Goal: Information Seeking & Learning: Learn about a topic

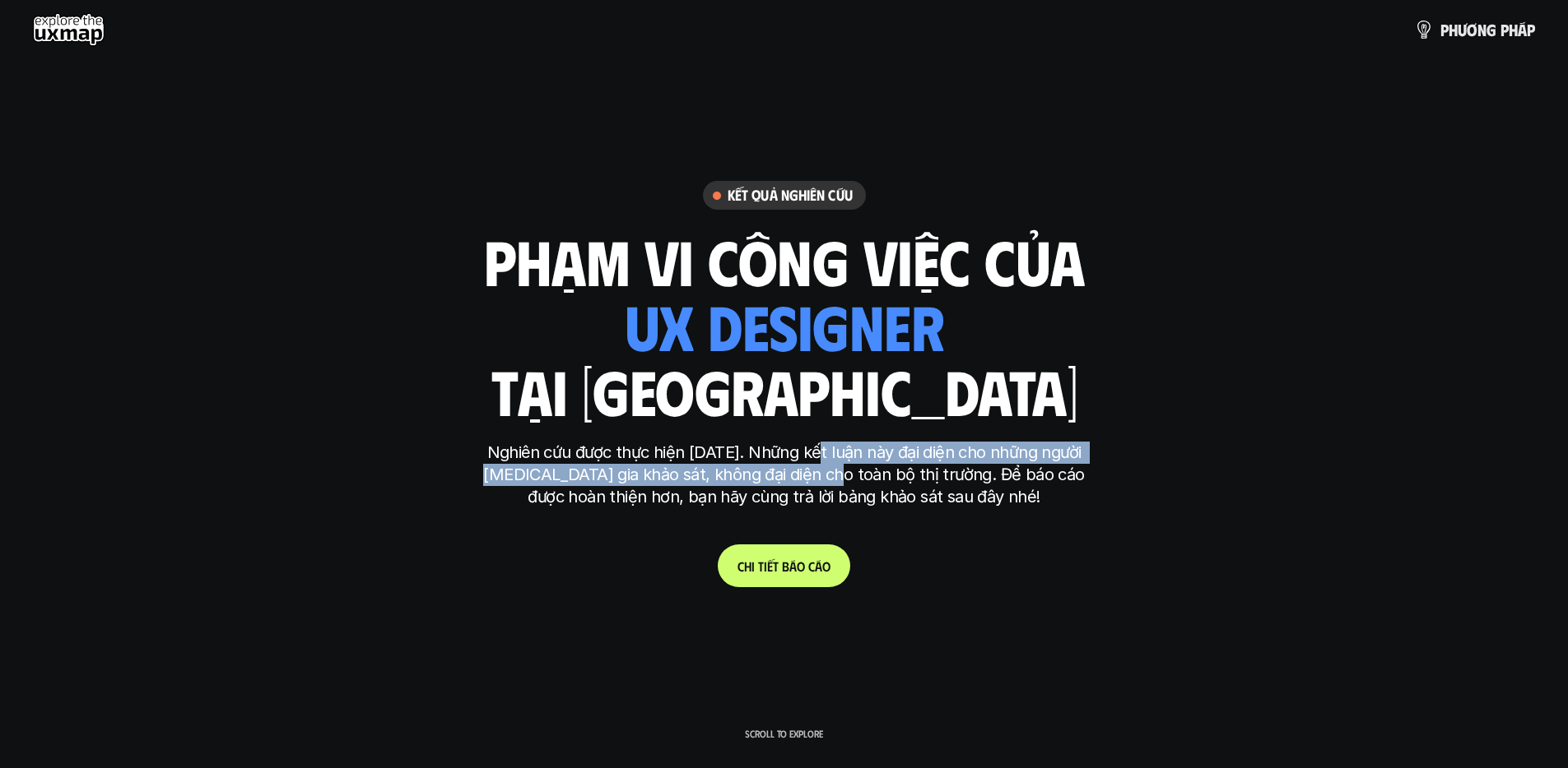
drag, startPoint x: 815, startPoint y: 457, endPoint x: 827, endPoint y: 497, distance: 41.8
click at [822, 481] on p "Nghiên cứu được thực hiện [DATE]. Những kết luận này đại diện cho những người […" at bounding box center [784, 475] width 617 height 67
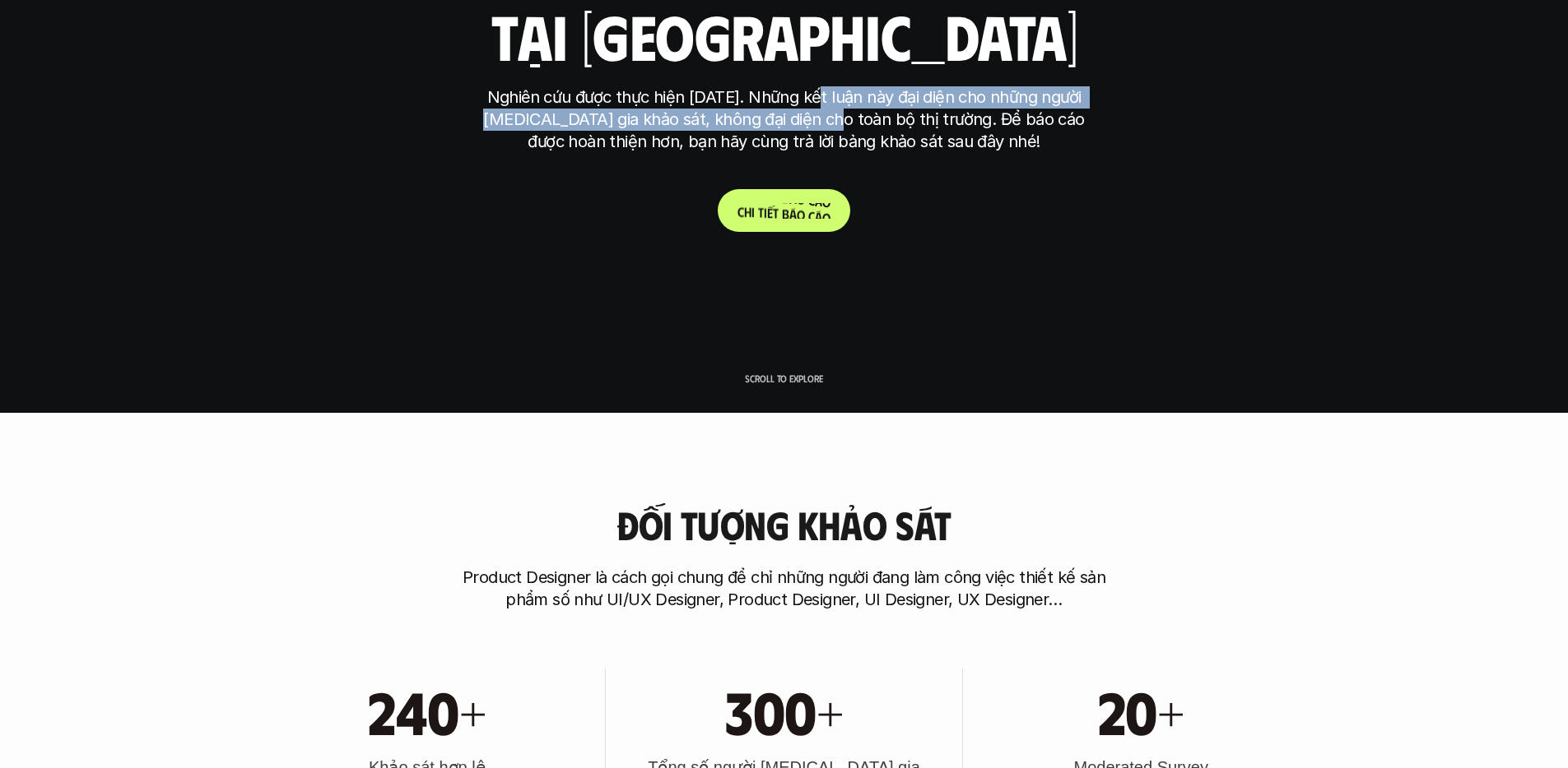
click at [807, 204] on span at bounding box center [807, 199] width 3 height 16
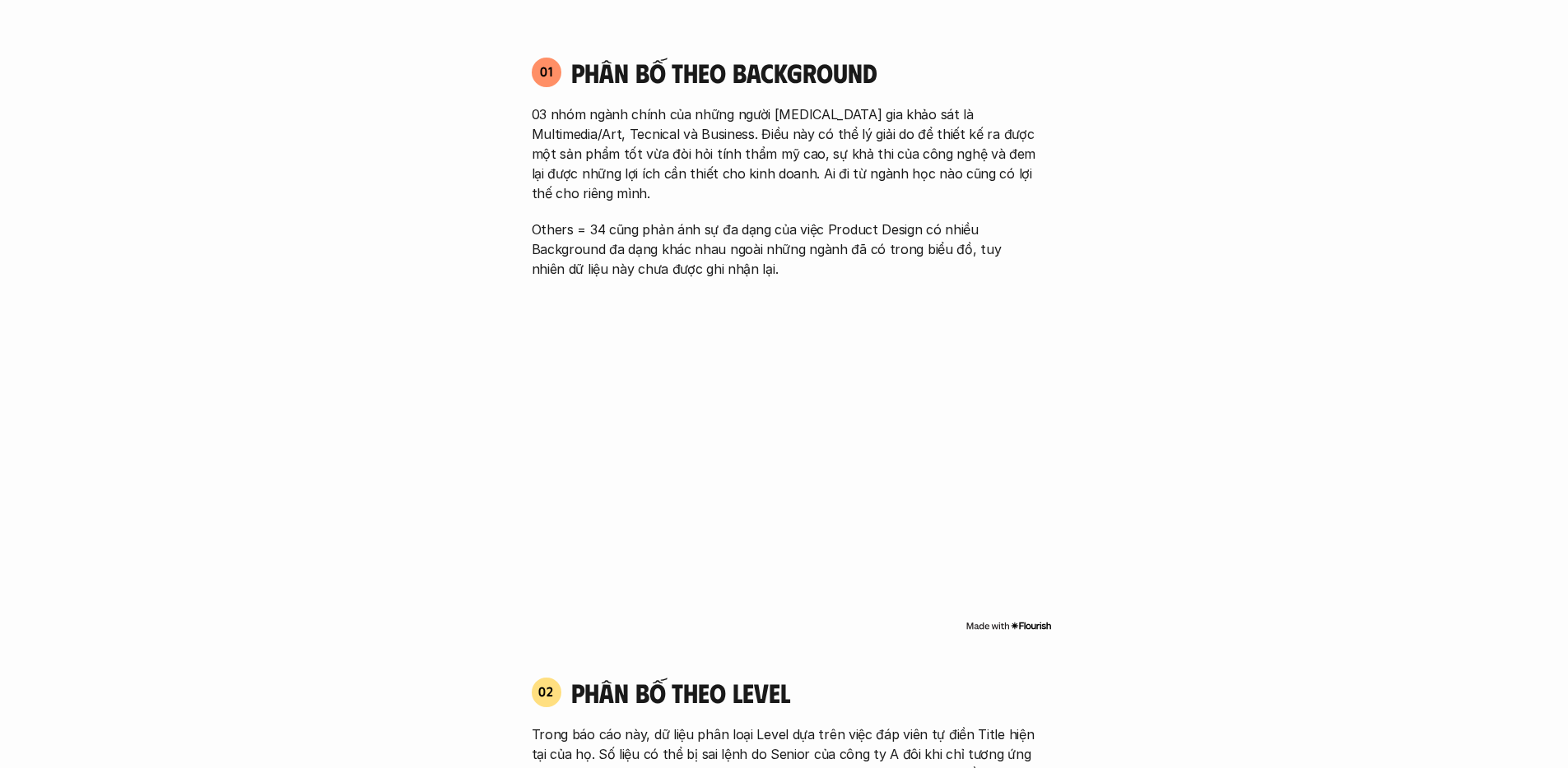
scroll to position [1159, 0]
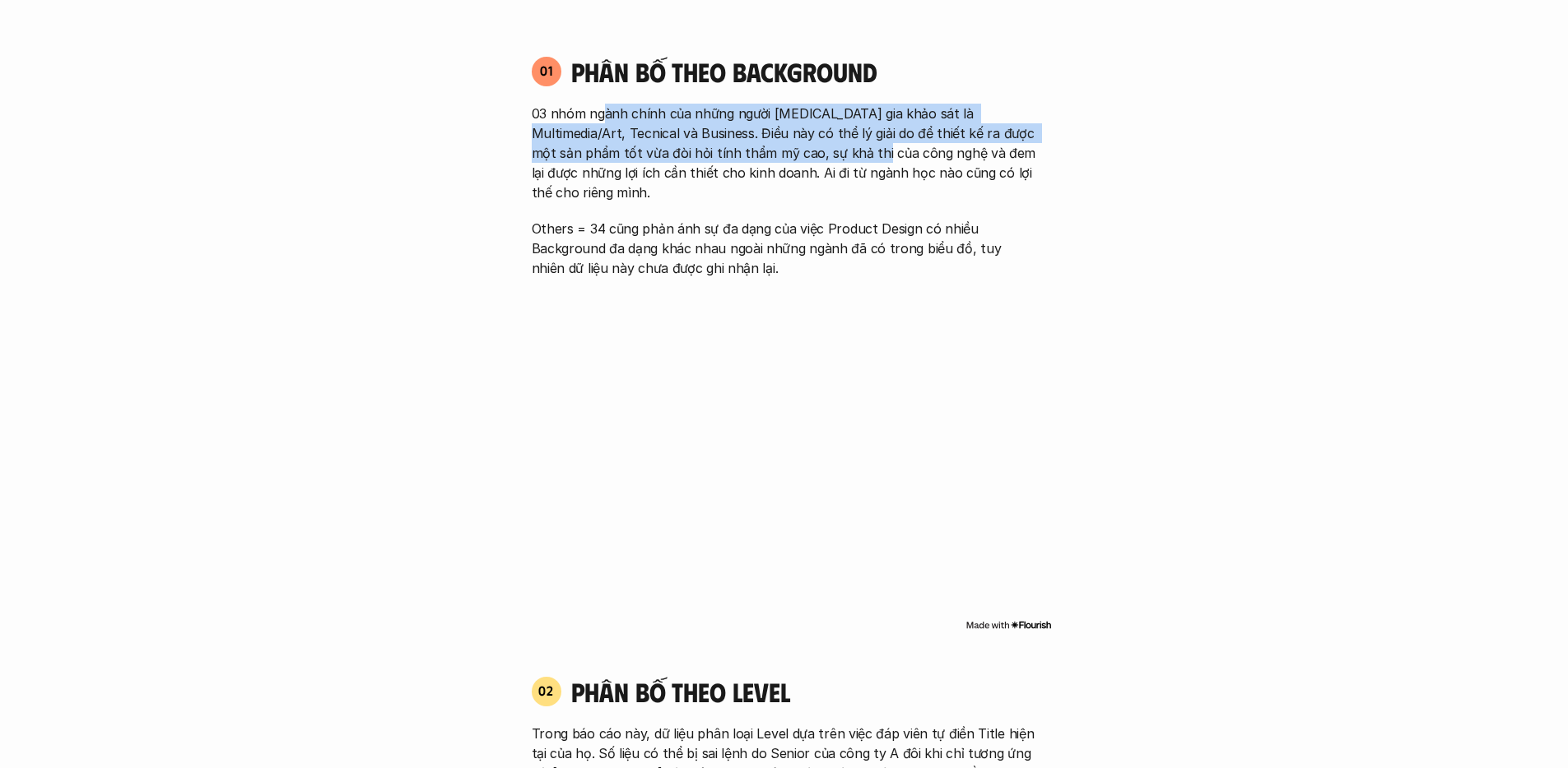
drag, startPoint x: 601, startPoint y: 117, endPoint x: 831, endPoint y: 150, distance: 232.4
click at [831, 150] on p "03 nhóm ngành chính của những người [MEDICAL_DATA] gia khảo sát là Multimedia/A…" at bounding box center [784, 152] width 506 height 98
click at [811, 153] on p "03 nhóm ngành chính của những người [MEDICAL_DATA] gia khảo sát là Multimedia/A…" at bounding box center [784, 152] width 506 height 98
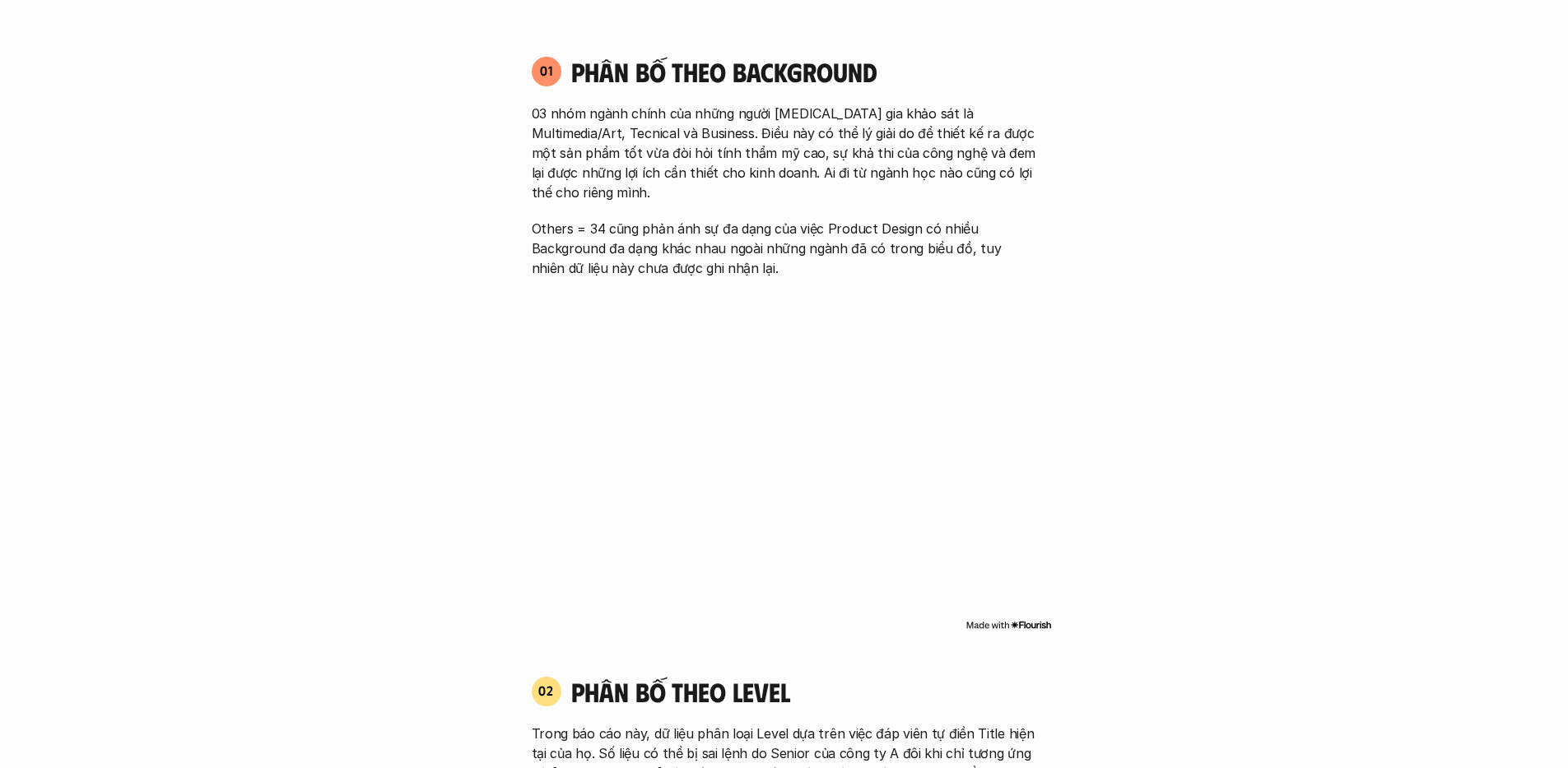
drag, startPoint x: 787, startPoint y: 144, endPoint x: 784, endPoint y: 164, distance: 20.2
click at [784, 164] on p "03 nhóm ngành chính của những người [MEDICAL_DATA] gia khảo sát là Multimedia/A…" at bounding box center [784, 152] width 506 height 98
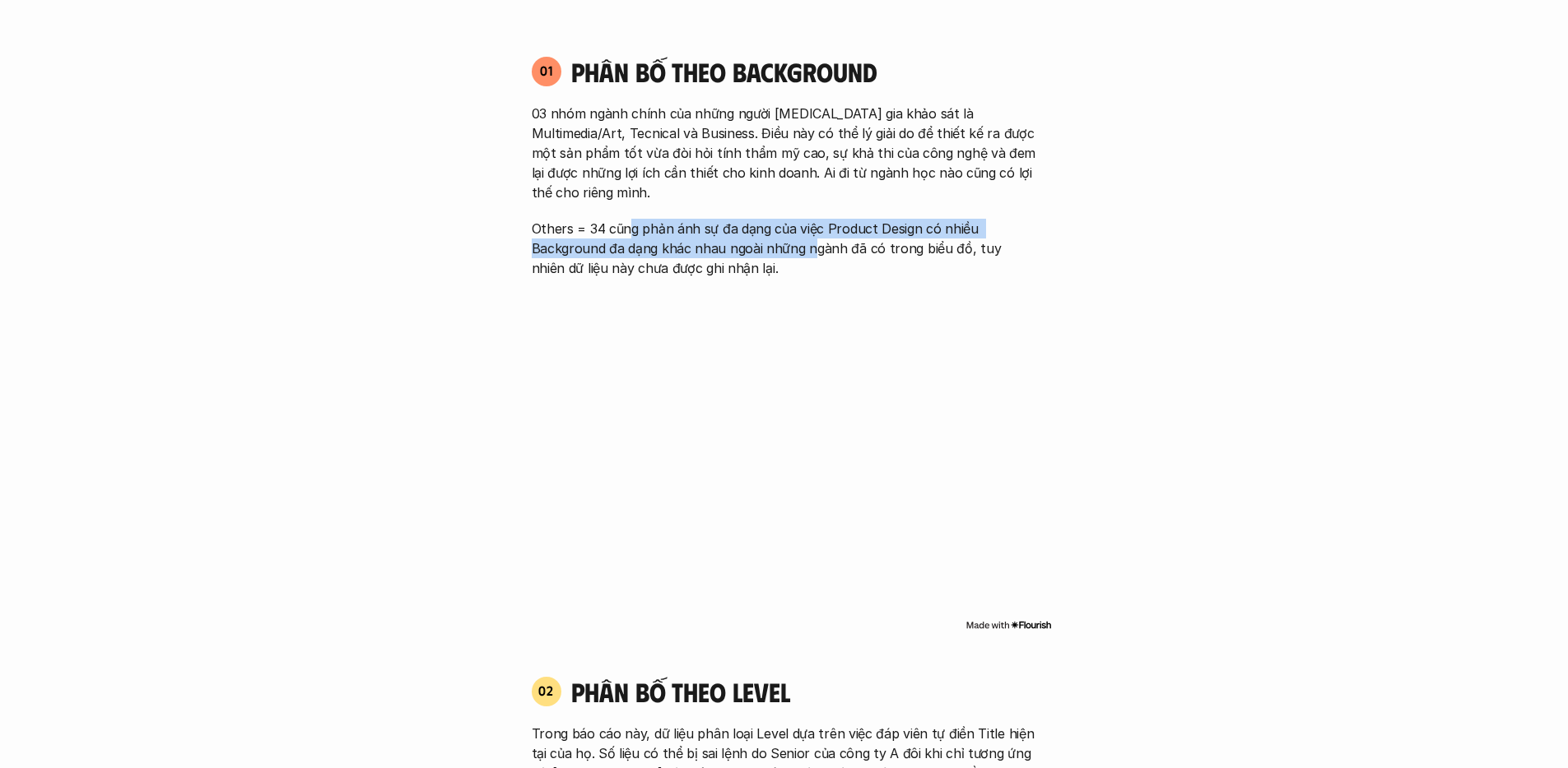
drag, startPoint x: 628, startPoint y: 207, endPoint x: 811, endPoint y: 224, distance: 183.8
click at [811, 224] on p "Others = 34 cũng phản ánh sự đa dạng của việc Product Design có nhiều Backgroun…" at bounding box center [784, 249] width 506 height 59
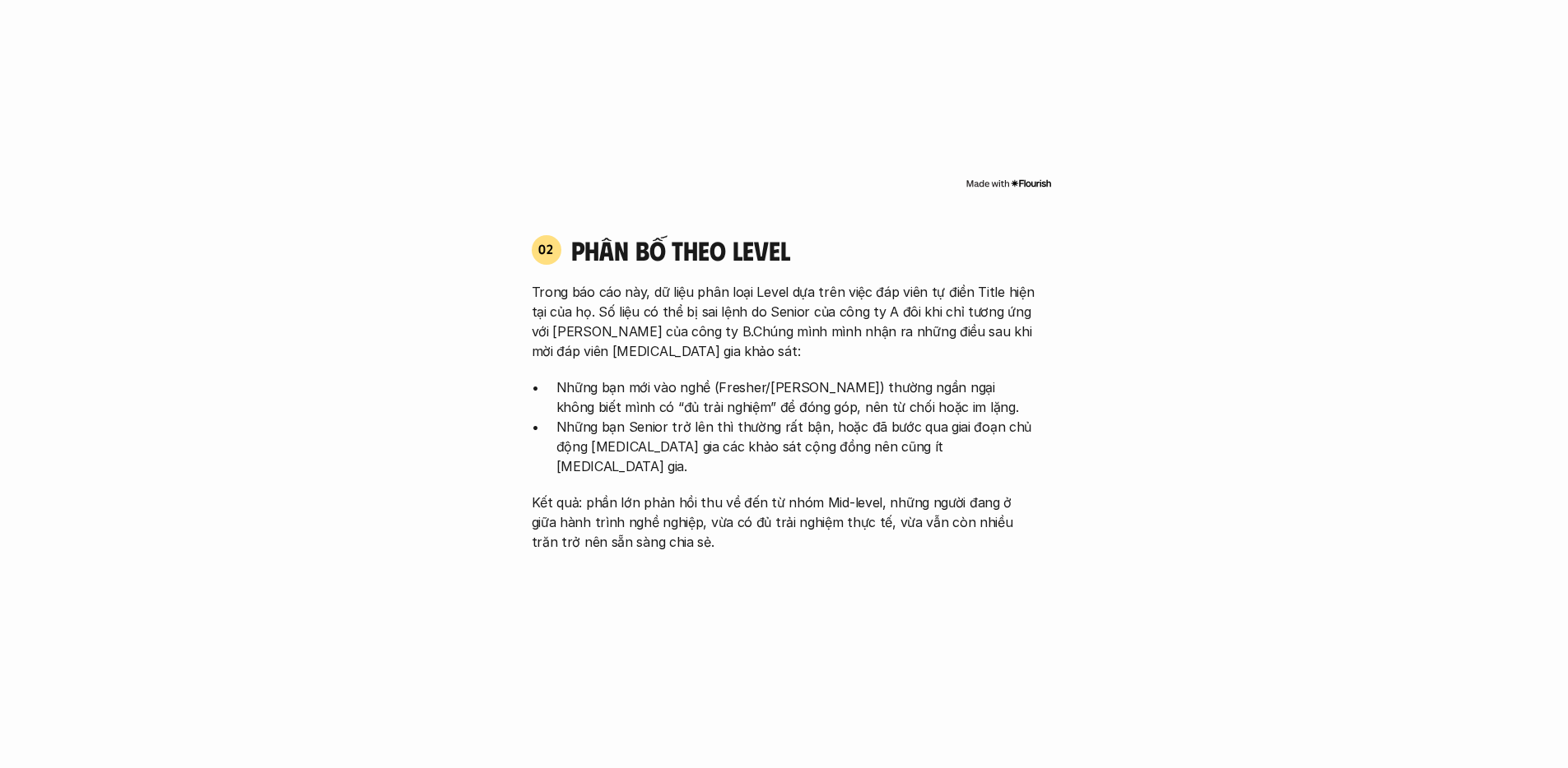
scroll to position [1603, 0]
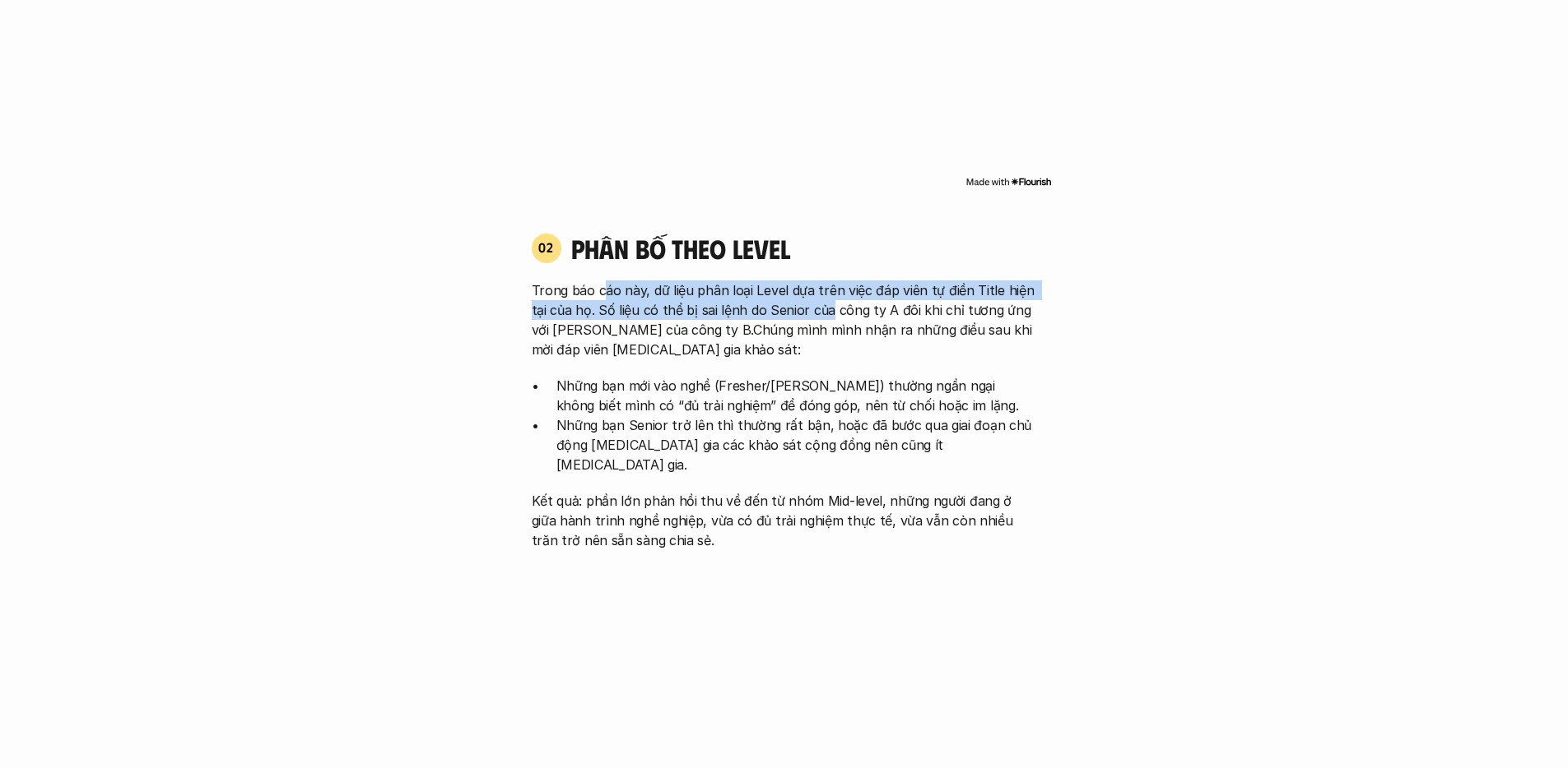
drag, startPoint x: 602, startPoint y: 269, endPoint x: 827, endPoint y: 297, distance: 226.7
click at [827, 297] on p "Trong báo cáo này, dữ liệu phân loại Level dựa trên việc đáp viên tự điền Title…" at bounding box center [784, 319] width 506 height 79
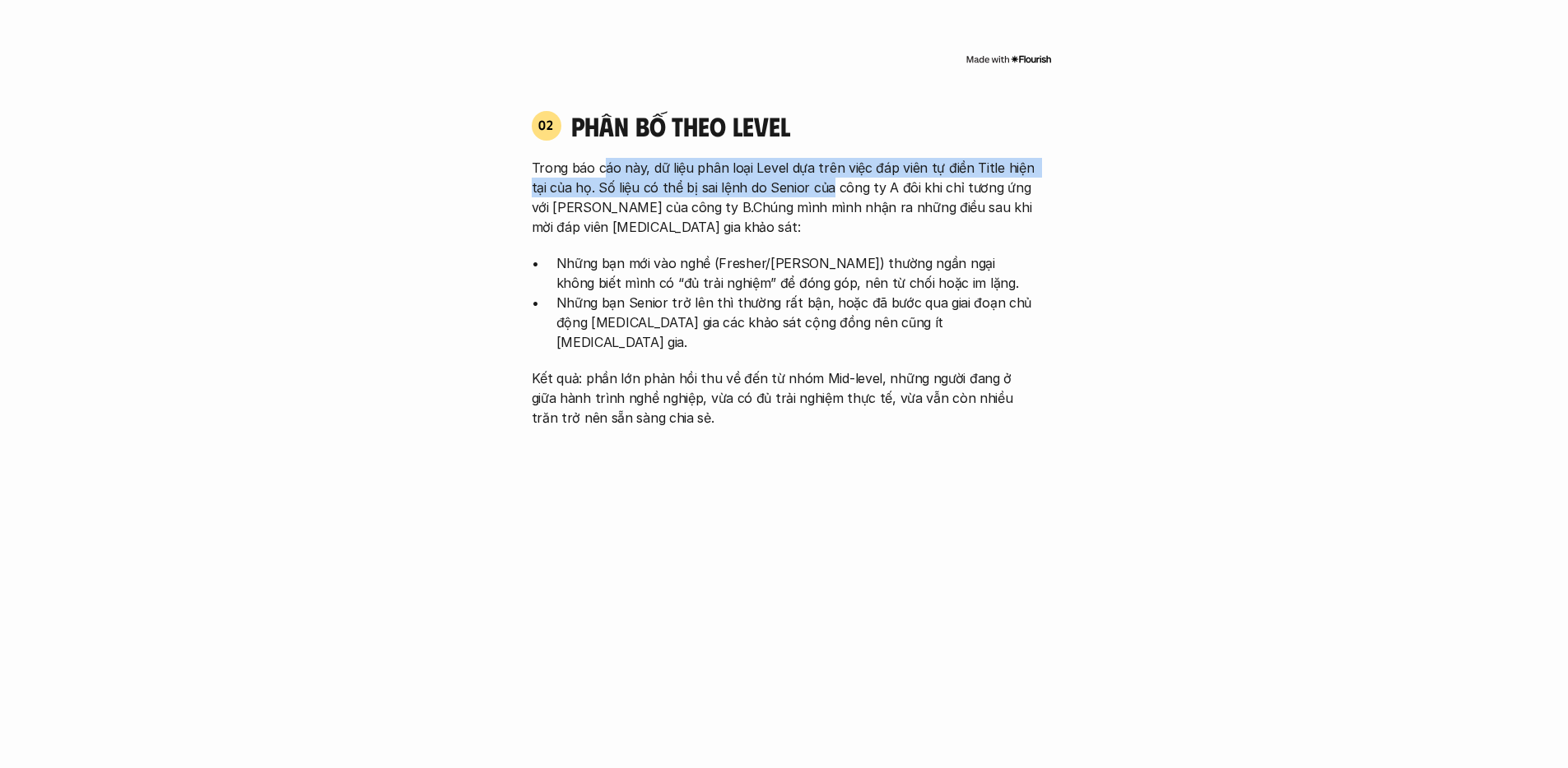
scroll to position [1726, 0]
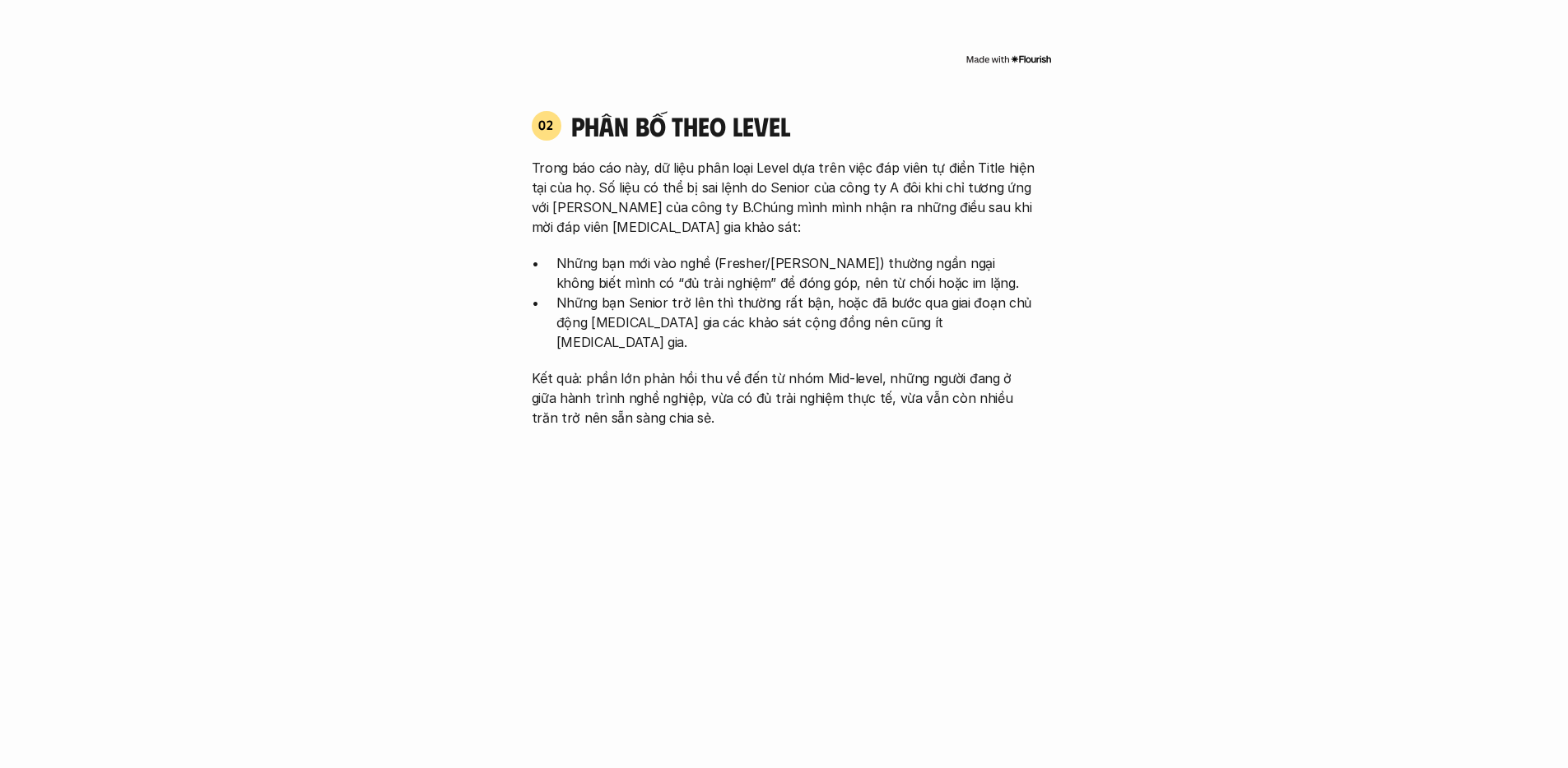
click at [783, 190] on p "Trong báo cáo này, dữ liệu phân loại Level dựa trên việc đáp viên tự điền Title…" at bounding box center [784, 197] width 506 height 79
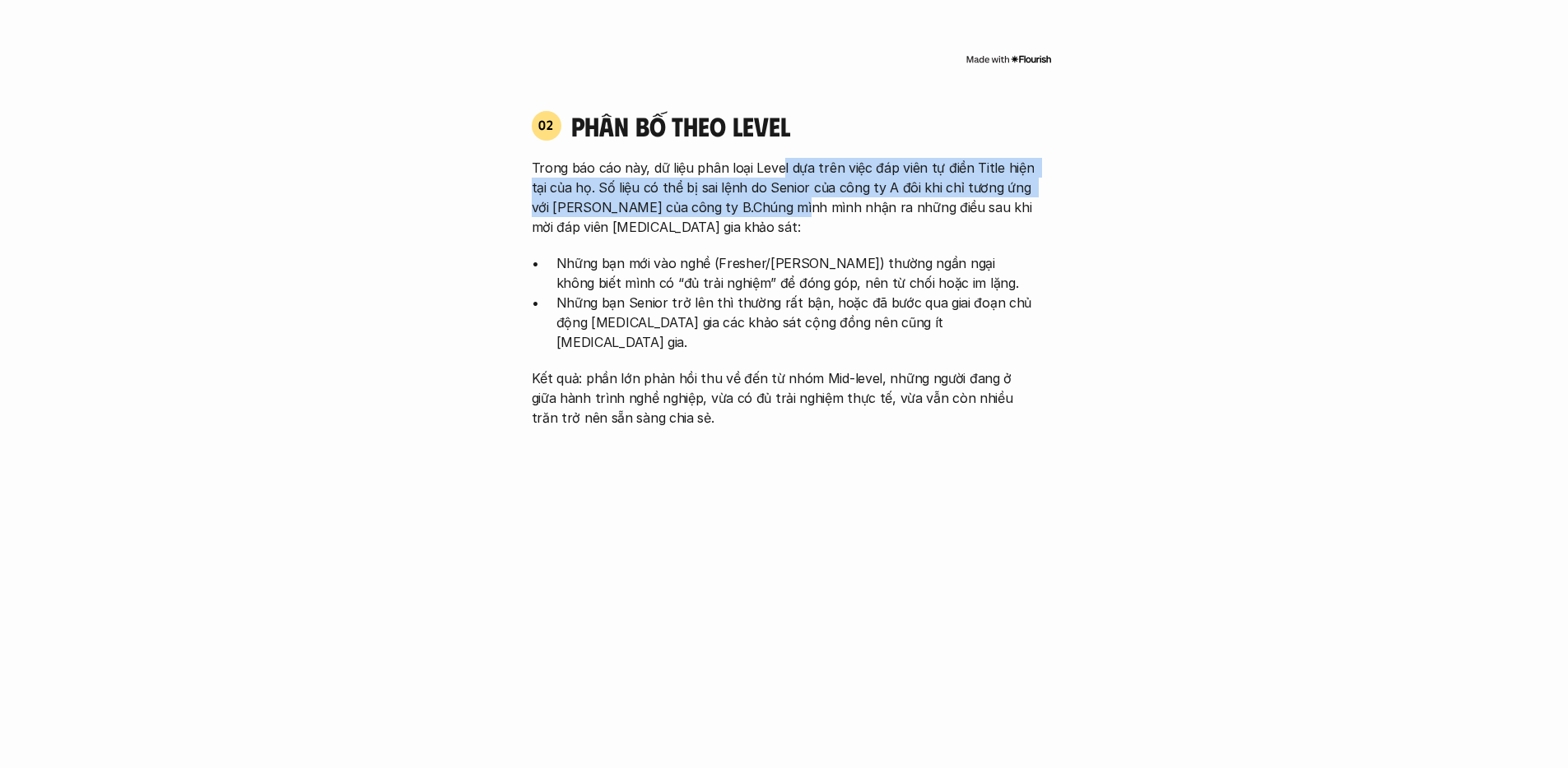
drag, startPoint x: 778, startPoint y: 150, endPoint x: 783, endPoint y: 187, distance: 37.3
click at [783, 187] on p "Trong báo cáo này, dữ liệu phân loại Level dựa trên việc đáp viên tự điền Title…" at bounding box center [784, 197] width 506 height 79
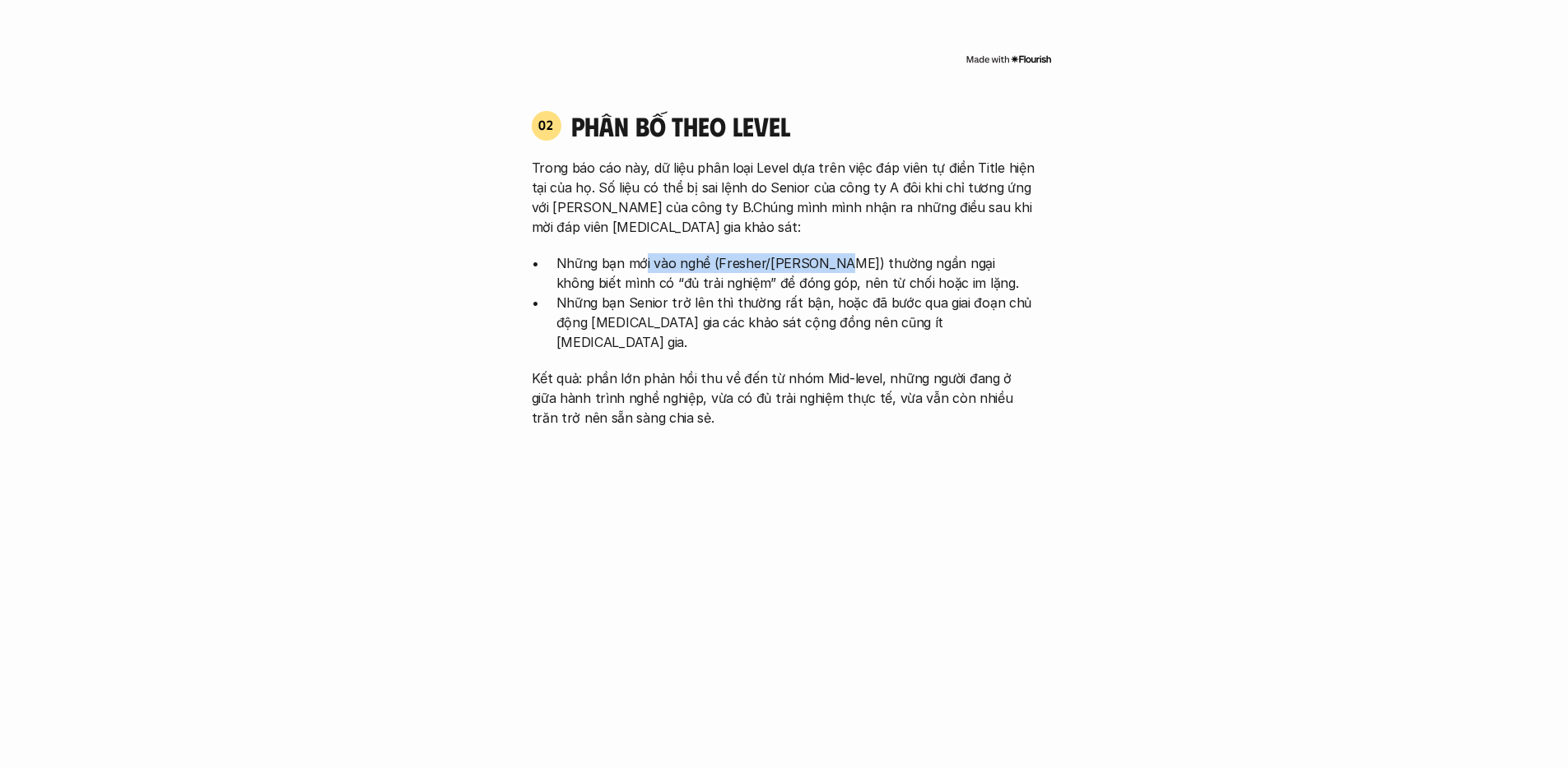
drag, startPoint x: 637, startPoint y: 242, endPoint x: 819, endPoint y: 240, distance: 182.0
click at [819, 253] on p "Những bạn mới vào nghề (Fresher/[PERSON_NAME]) thường ngần ngại không biết mình…" at bounding box center [796, 272] width 480 height 39
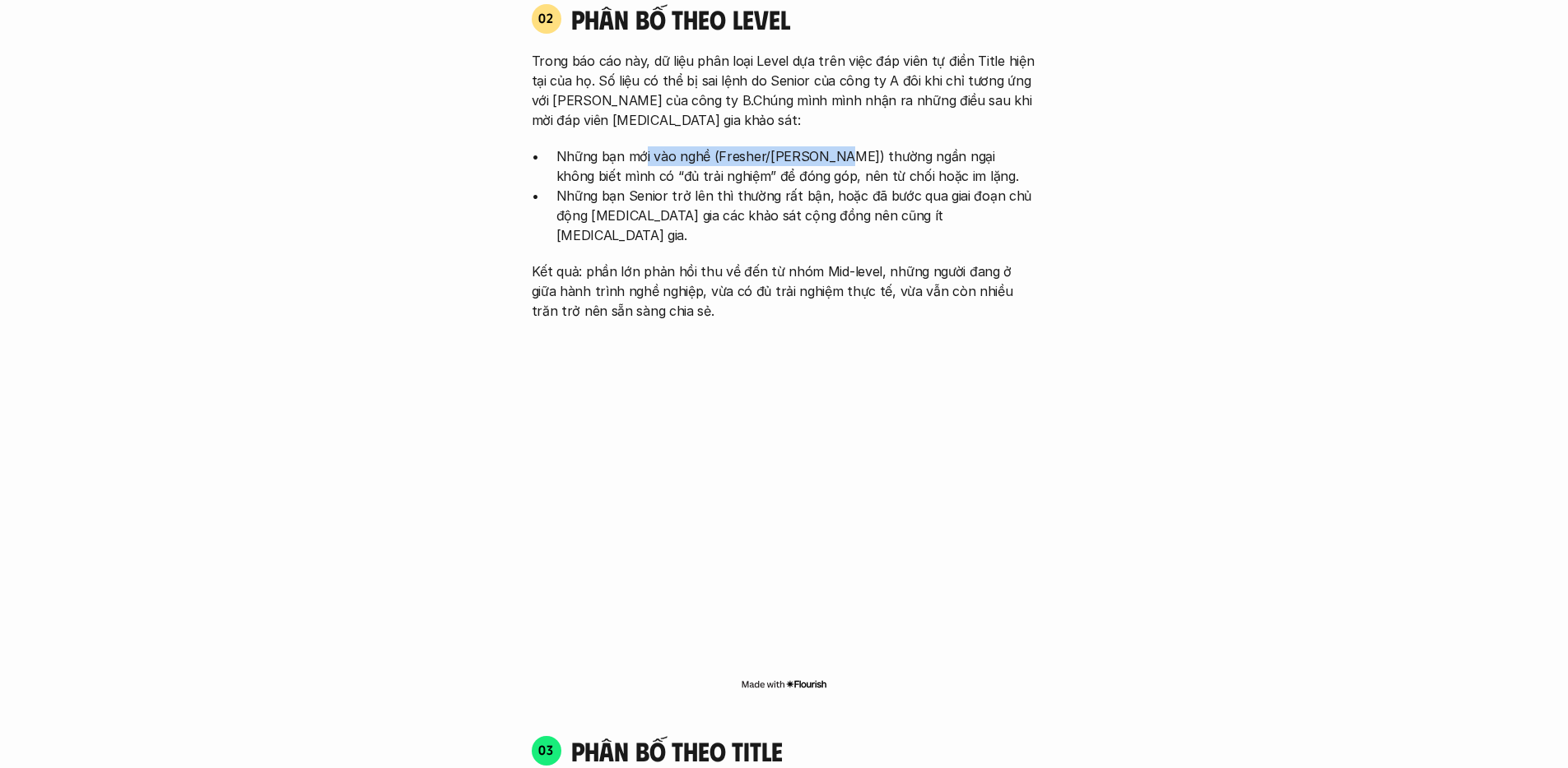
scroll to position [1833, 0]
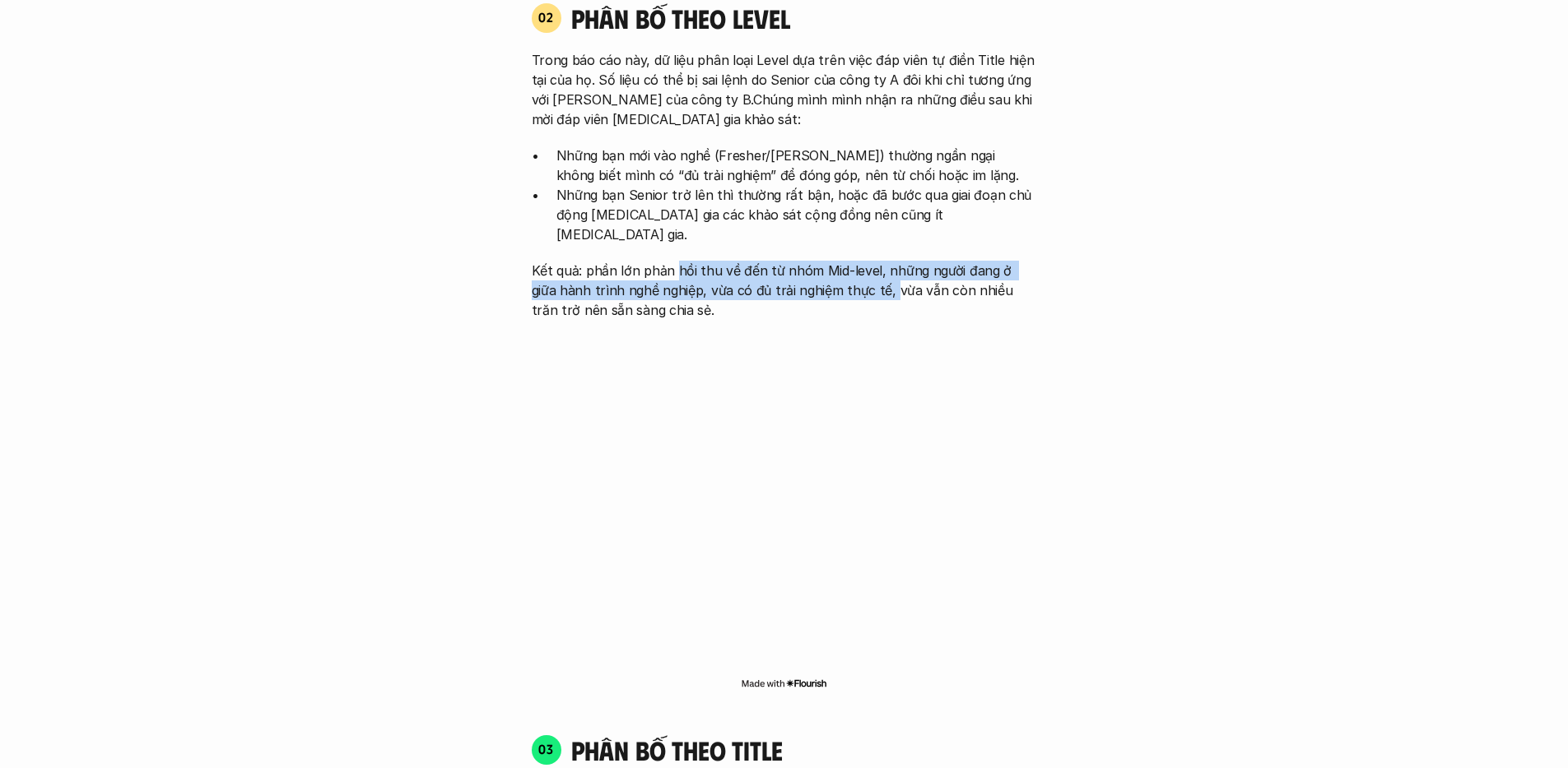
drag, startPoint x: 676, startPoint y: 228, endPoint x: 858, endPoint y: 244, distance: 182.7
click at [858, 261] on p "Kết quả: phần lớn phản hồi thu về đến từ nhóm Mid-level, những người đang ở giữ…" at bounding box center [784, 291] width 506 height 59
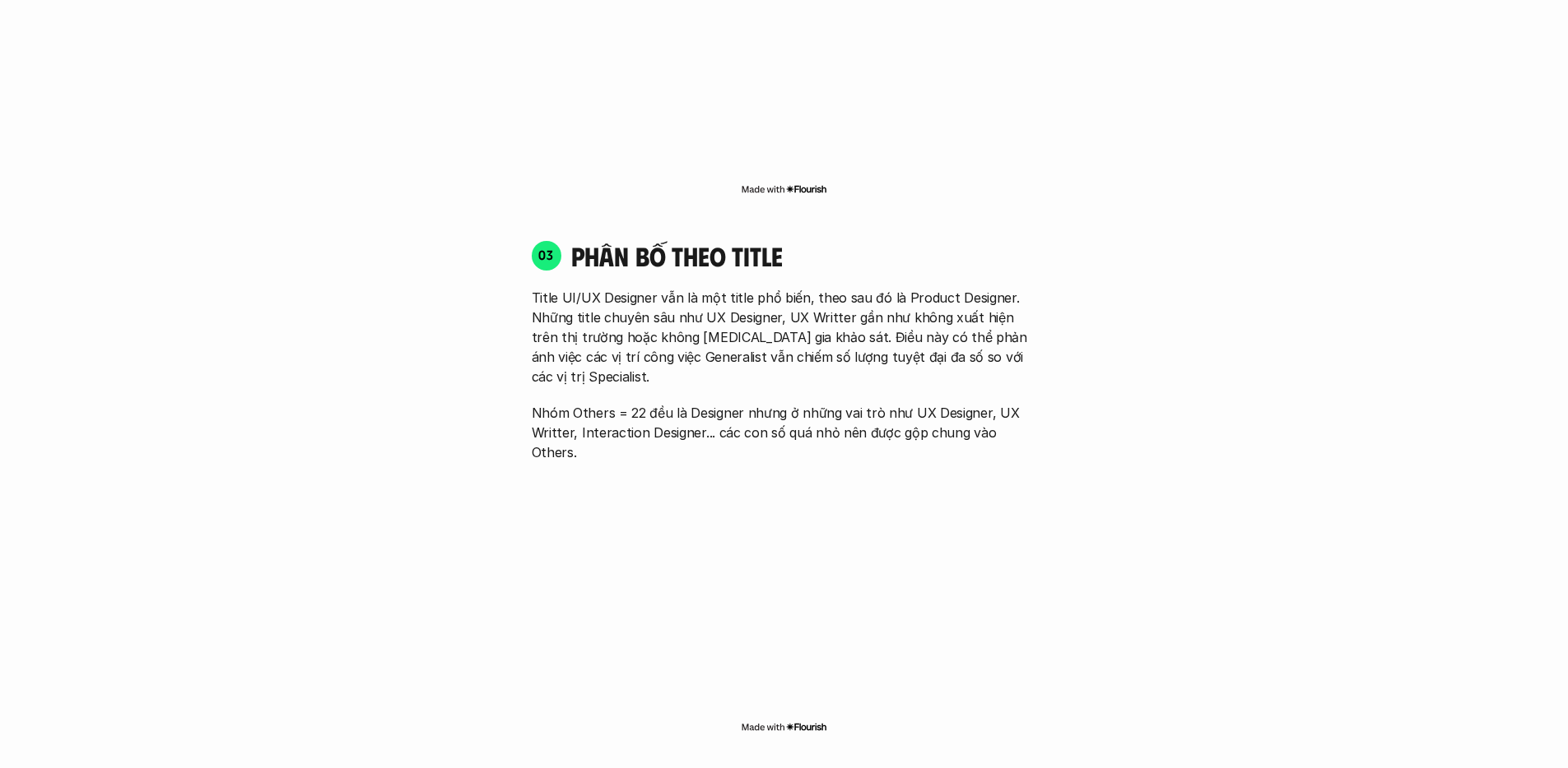
scroll to position [2339, 0]
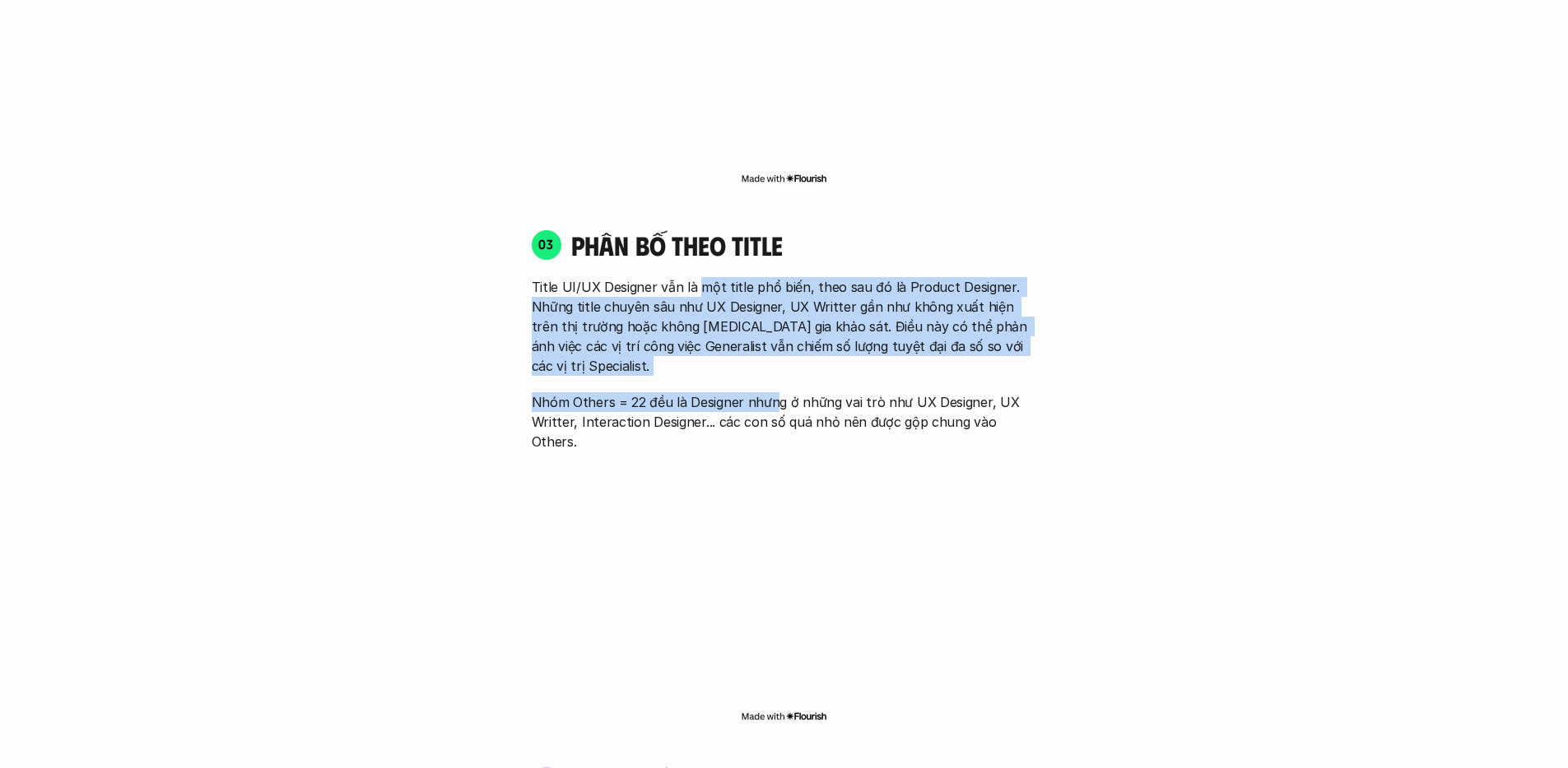
drag, startPoint x: 696, startPoint y: 248, endPoint x: 774, endPoint y: 338, distance: 119.1
click at [774, 338] on div "Title UI/UX Designer vẫn là một title phổ biến, theo sau đó là Product Designer…" at bounding box center [784, 364] width 506 height 174
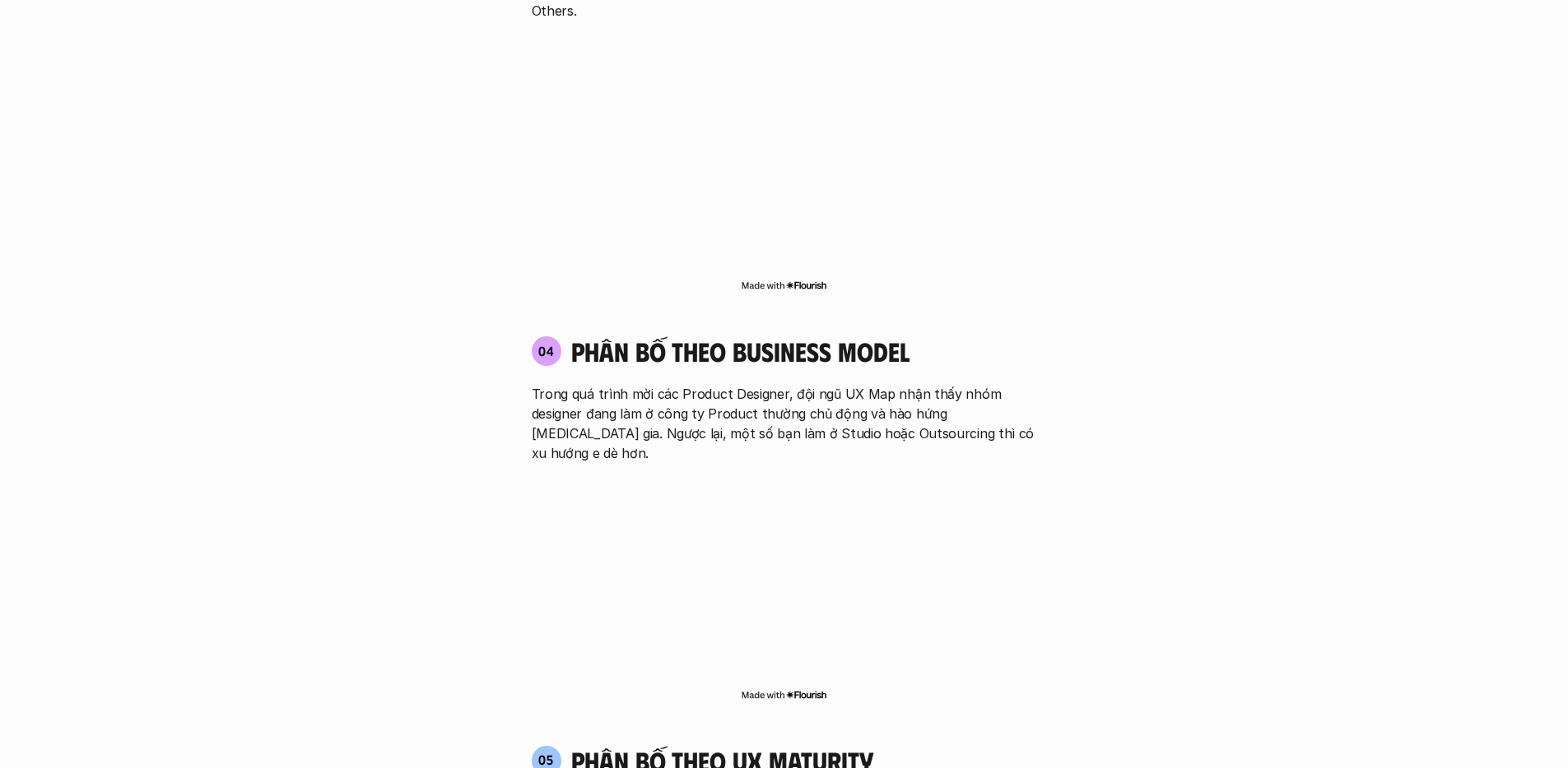
scroll to position [2770, 0]
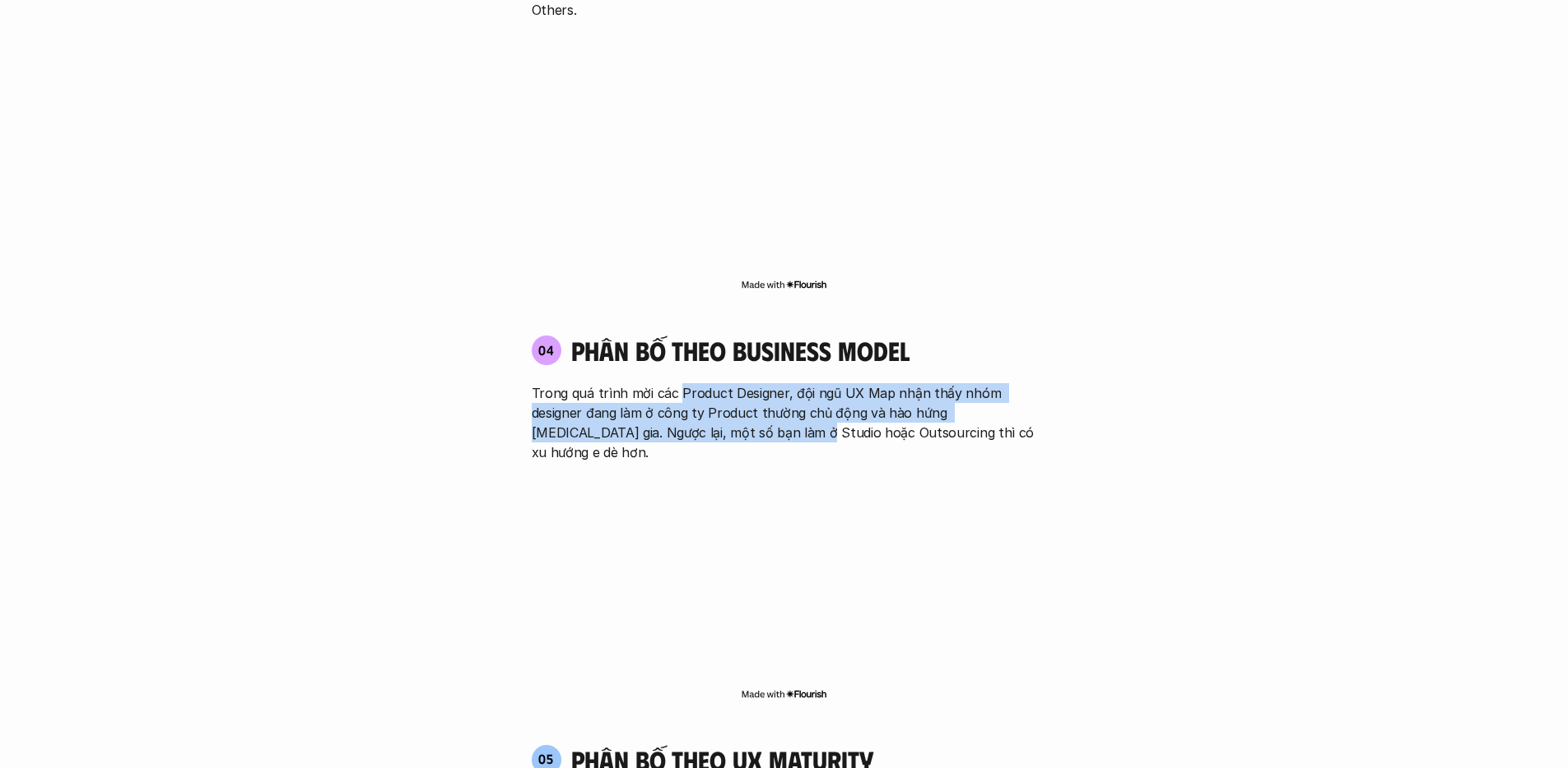
drag, startPoint x: 678, startPoint y: 311, endPoint x: 758, endPoint y: 344, distance: 86.5
click at [758, 384] on p "Trong quá trình mời các Product Designer, đội ngũ UX Map nhận thấy nhóm designe…" at bounding box center [784, 423] width 506 height 79
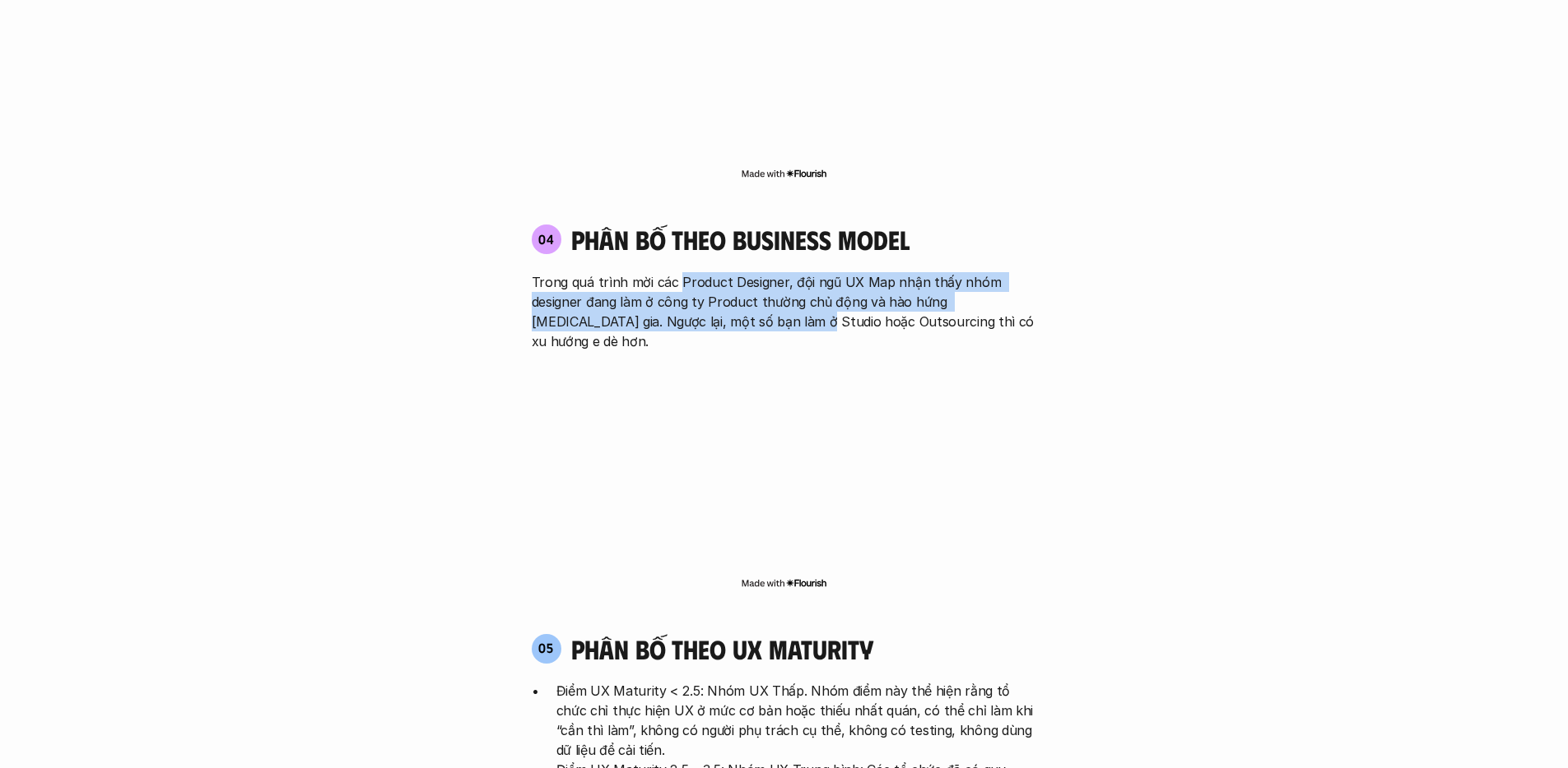
scroll to position [2883, 0]
click at [708, 270] on p "Trong quá trình mời các Product Designer, đội ngũ UX Map nhận thấy nhóm designe…" at bounding box center [784, 310] width 506 height 79
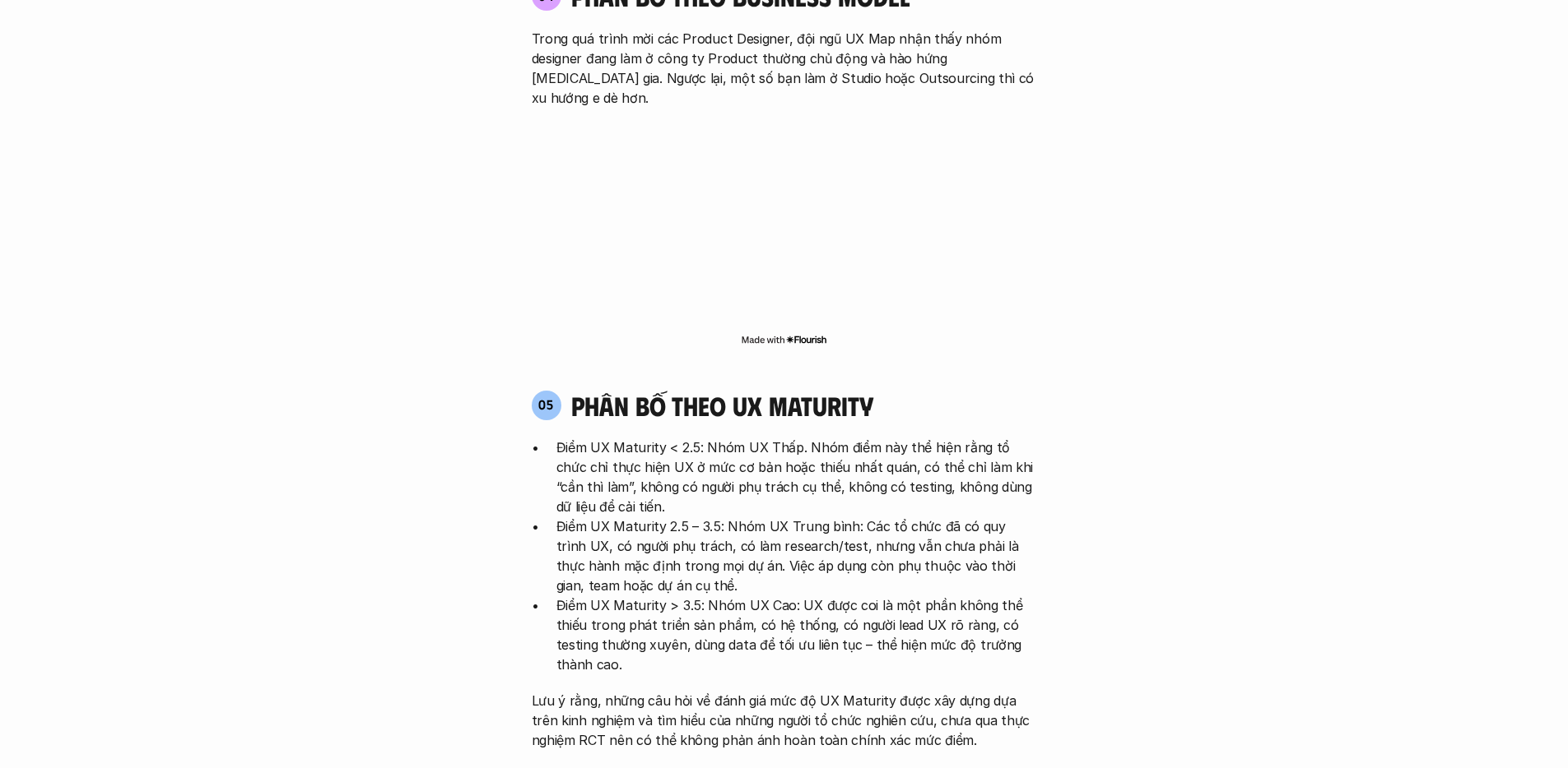
scroll to position [3202, 0]
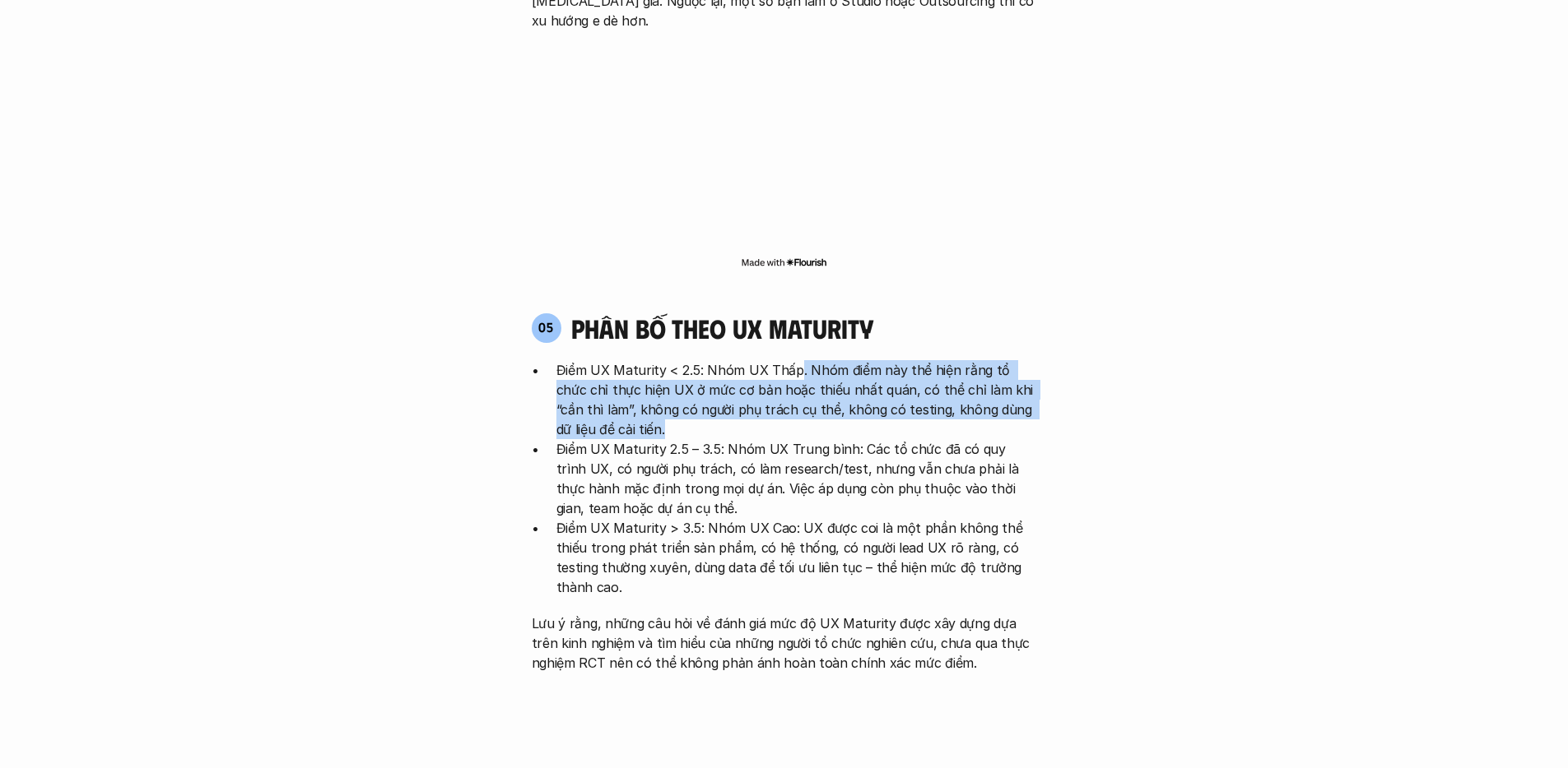
drag, startPoint x: 794, startPoint y: 270, endPoint x: 779, endPoint y: 337, distance: 68.7
click at [779, 360] on p "Điểm UX Maturity < 2.5: Nhóm UX Thấp. Nhóm điểm này thể hiện rằng tổ chức chỉ t…" at bounding box center [796, 399] width 480 height 79
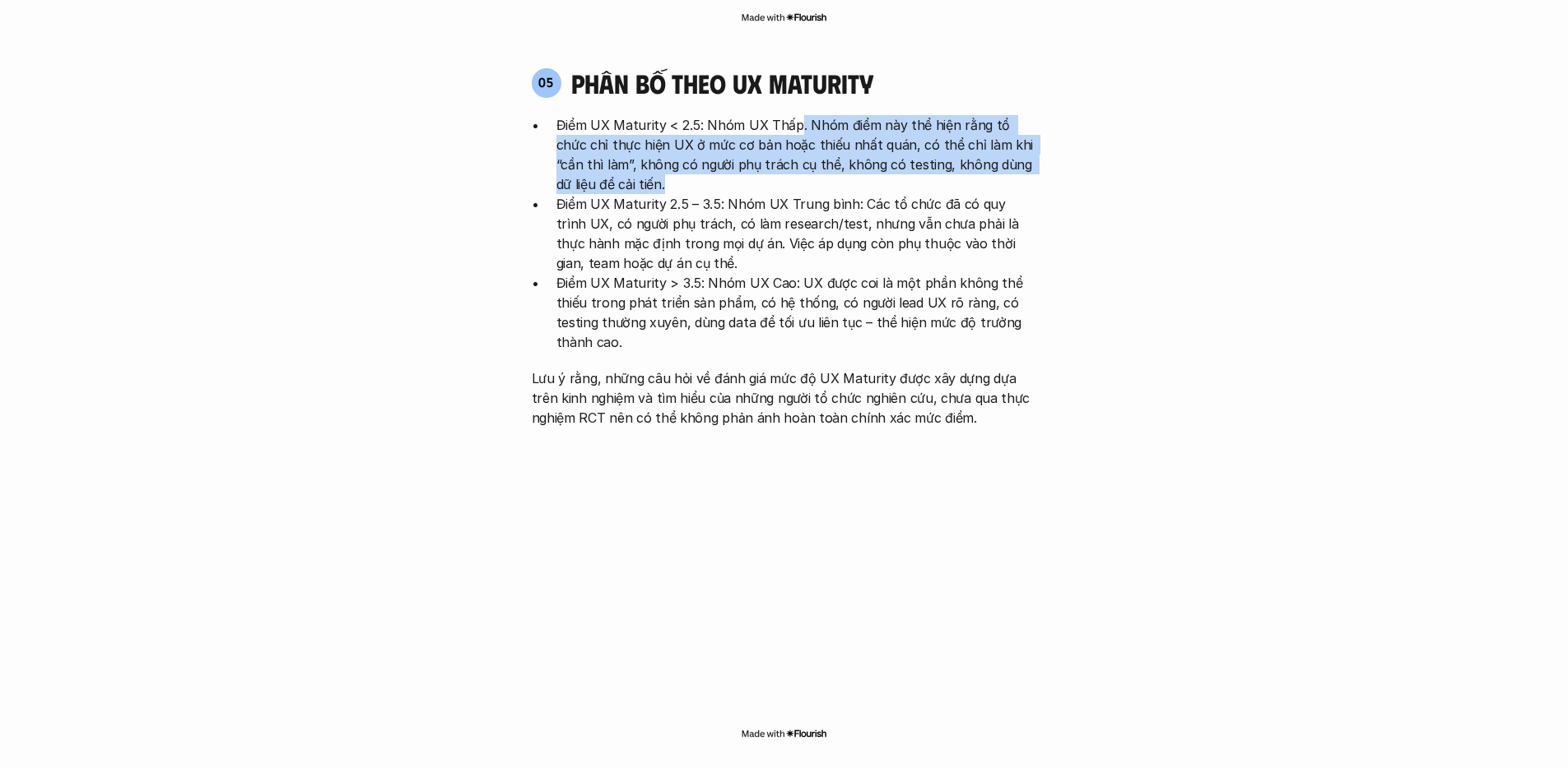
scroll to position [3416, 0]
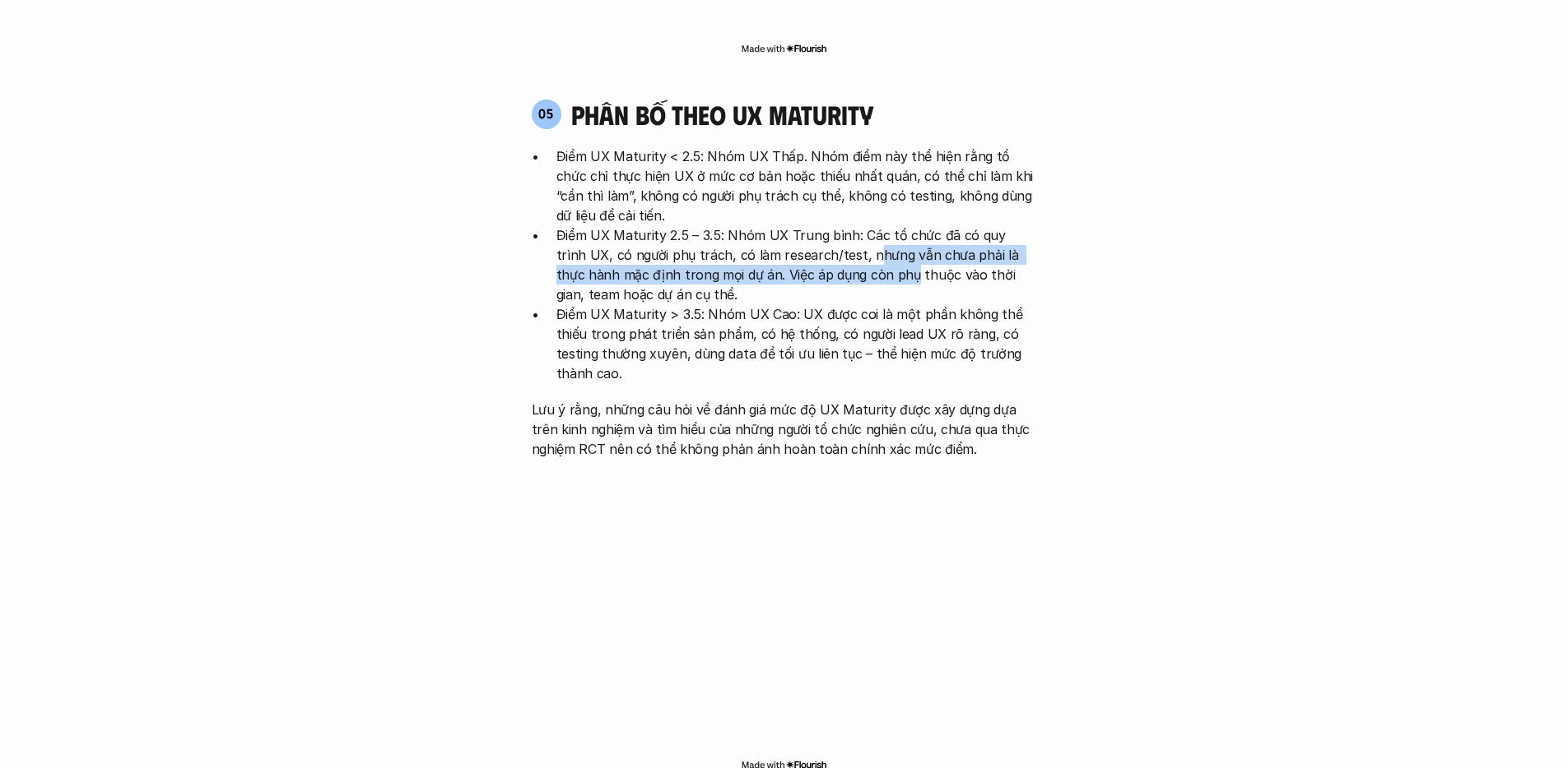
drag, startPoint x: 839, startPoint y: 150, endPoint x: 844, endPoint y: 177, distance: 27.5
click at [844, 225] on p "Điểm UX Maturity 2.5 – 3.5: Nhóm UX Trung bình: Các tổ chức đã có quy trình UX,…" at bounding box center [796, 264] width 480 height 79
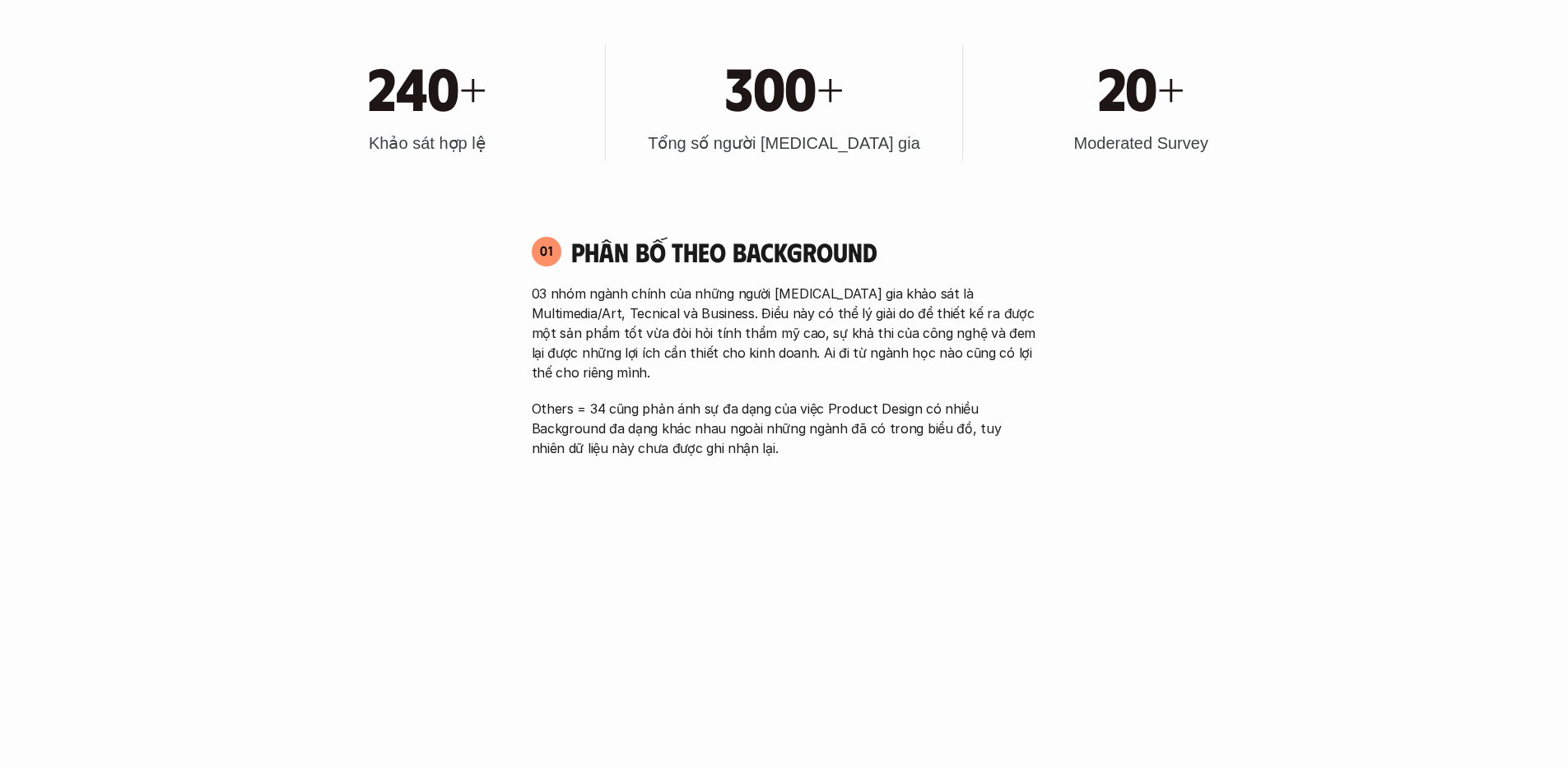
scroll to position [0, 0]
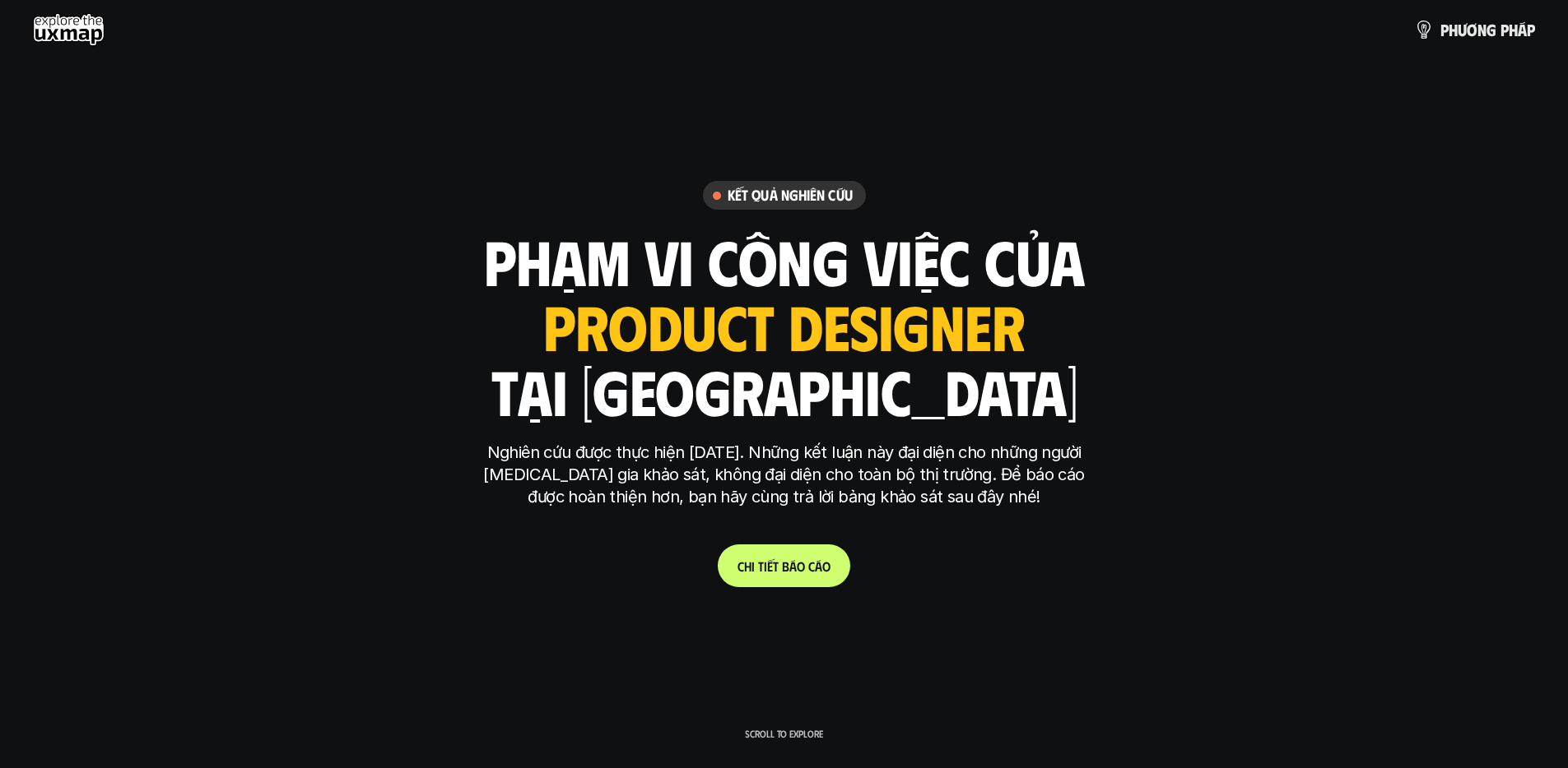
click at [89, 31] on use at bounding box center [69, 30] width 71 height 33
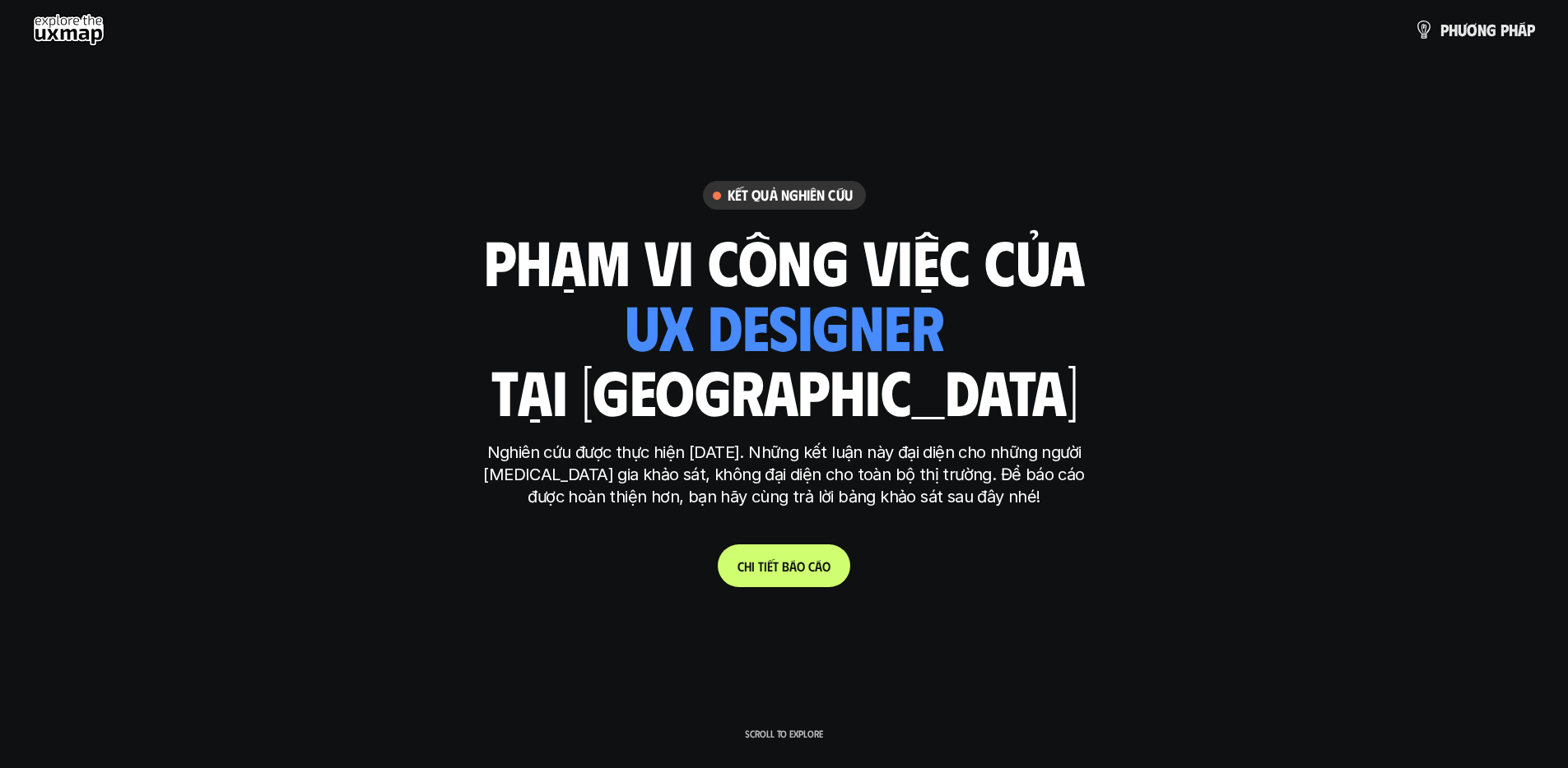
click at [89, 31] on use at bounding box center [69, 30] width 71 height 33
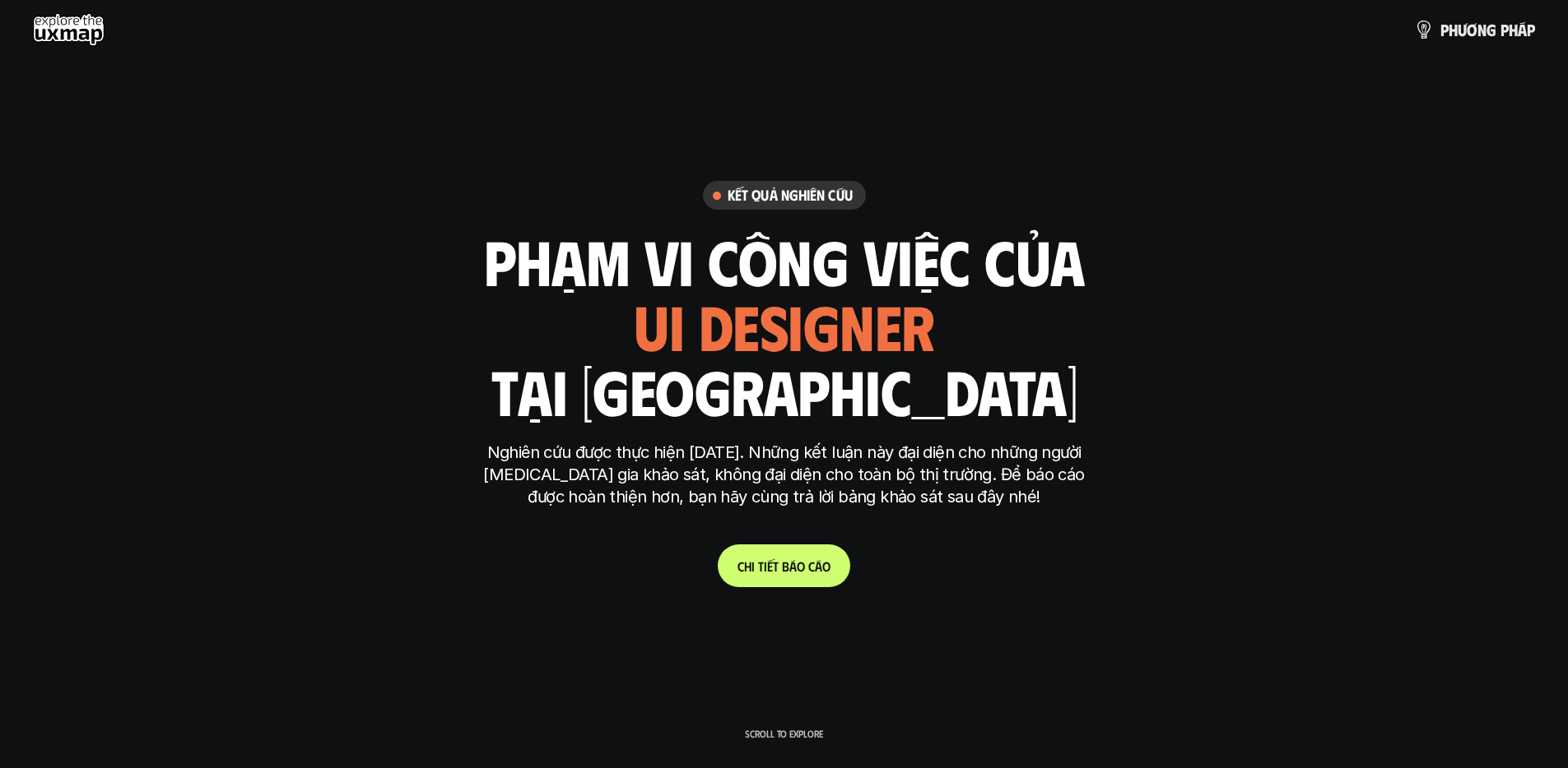
click at [89, 31] on use at bounding box center [69, 30] width 71 height 33
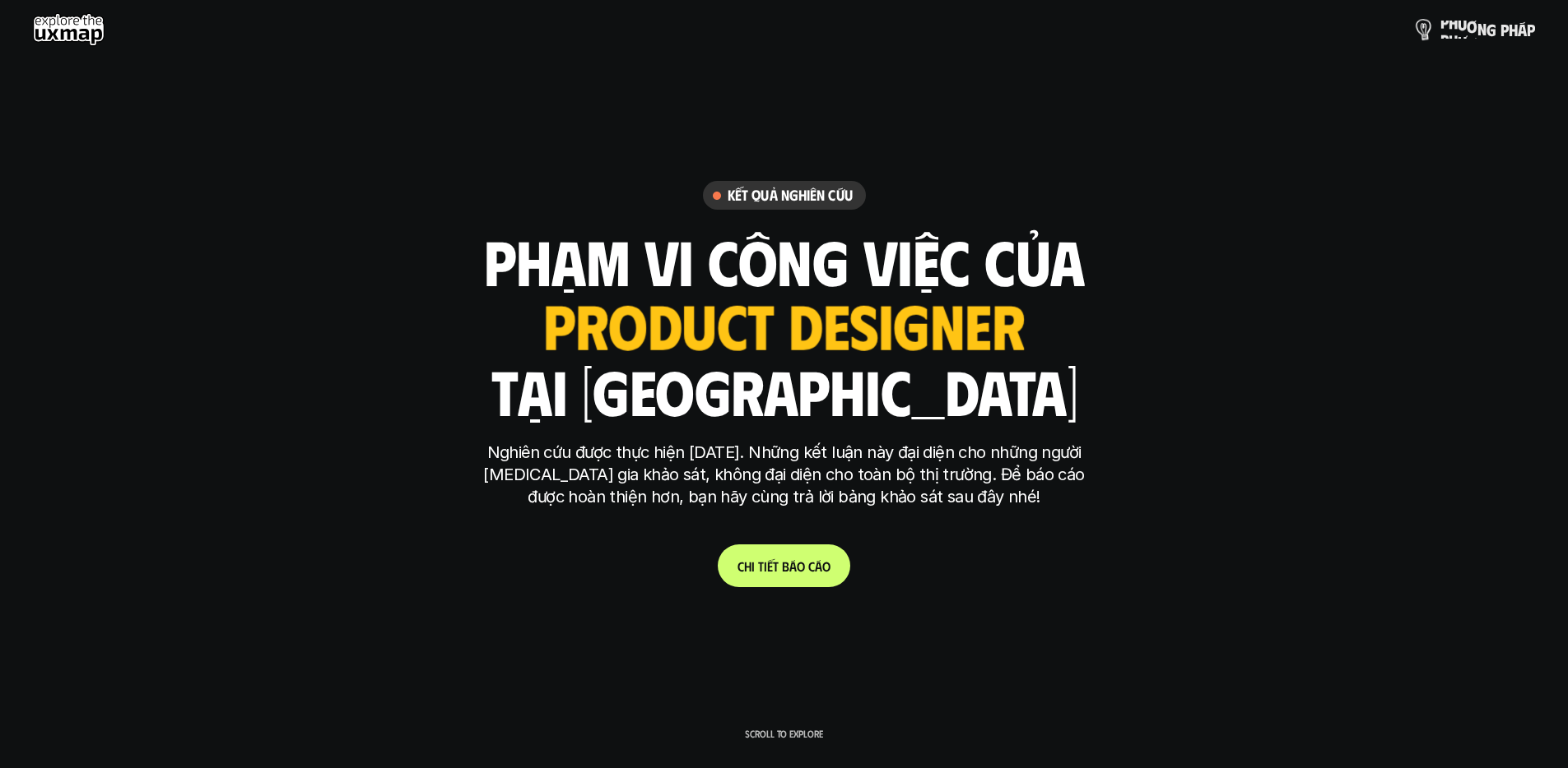
click at [1478, 19] on link "p h ư ơ n g p h á p" at bounding box center [1474, 30] width 121 height 33
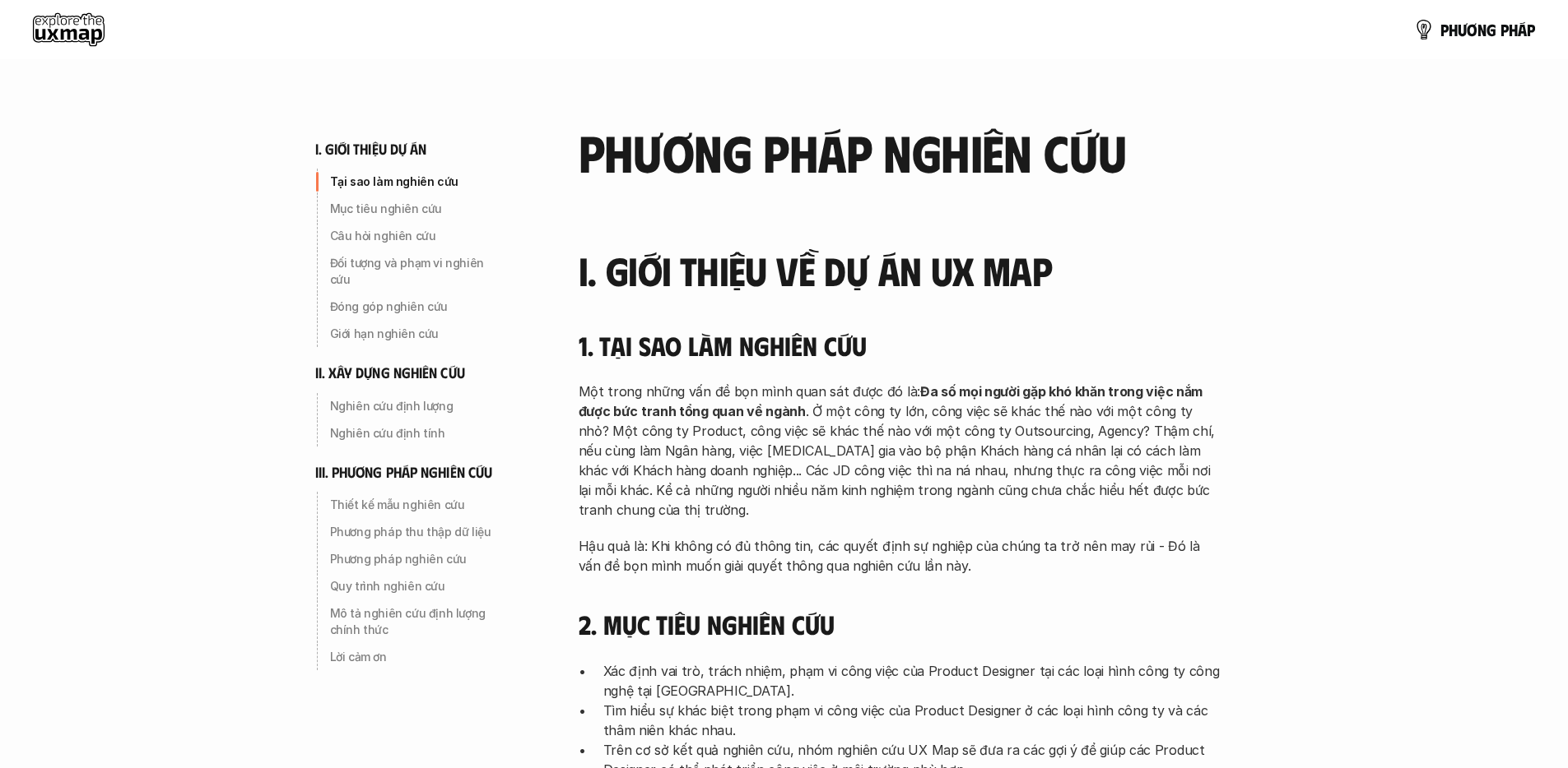
click at [90, 18] on use at bounding box center [69, 30] width 71 height 33
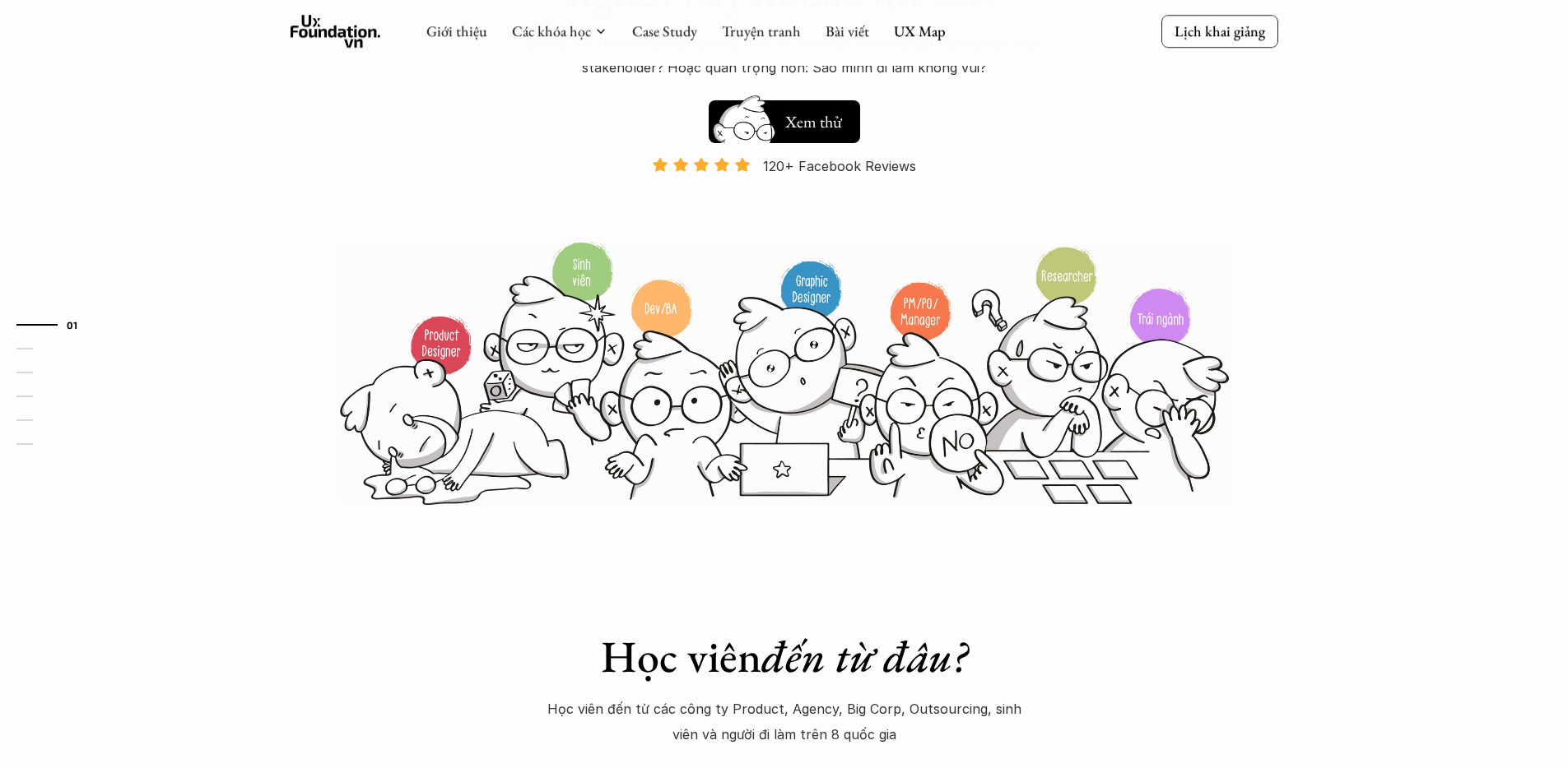
scroll to position [267, 0]
